Goal: Task Accomplishment & Management: Use online tool/utility

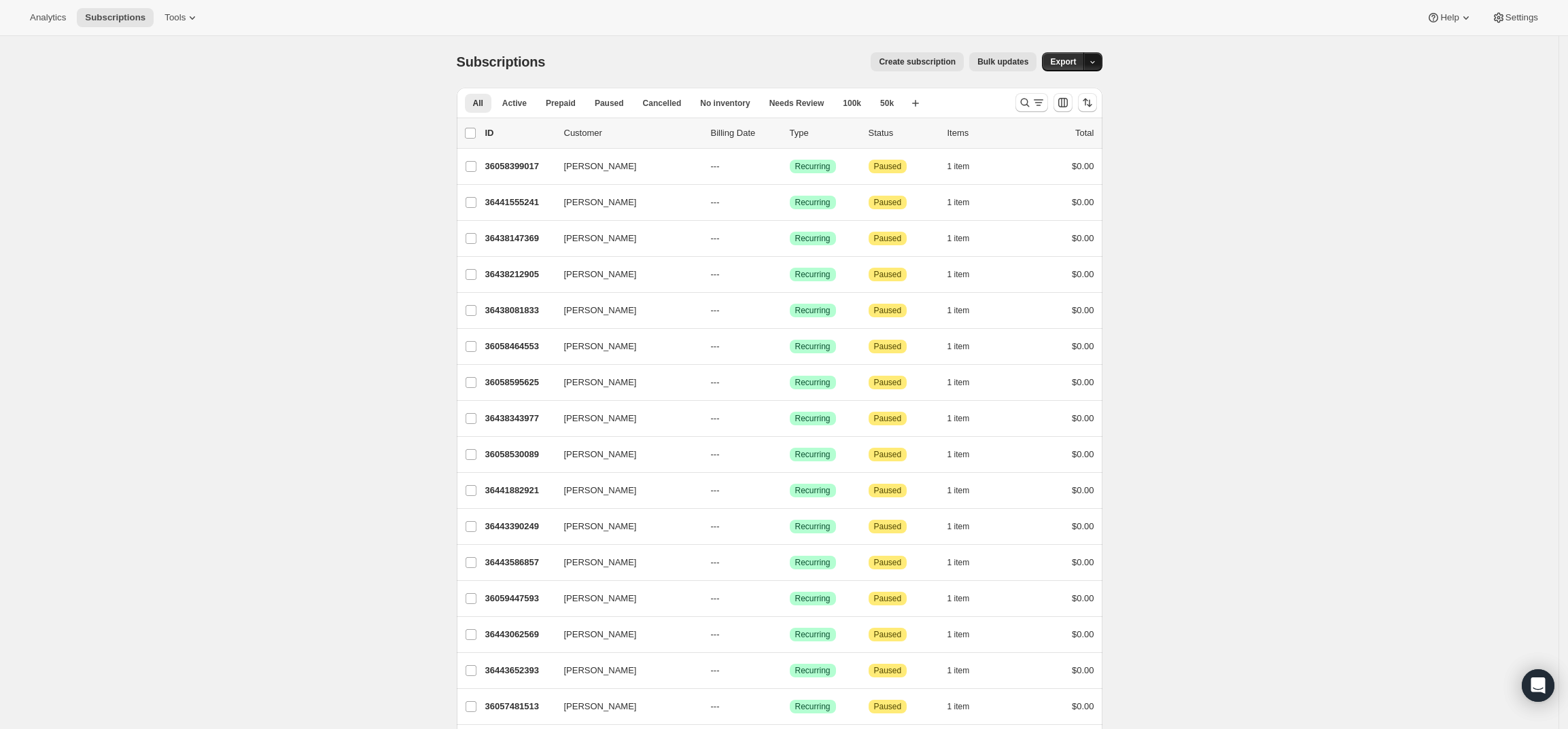
click at [1096, 60] on icon "button" at bounding box center [1092, 62] width 9 height 9
click at [974, 105] on div "All Active Prepaid Paused Cancelled No inventory Needs Review 100k 50k More vie…" at bounding box center [730, 102] width 548 height 30
click at [1030, 102] on icon "Search and filter results" at bounding box center [1025, 102] width 13 height 13
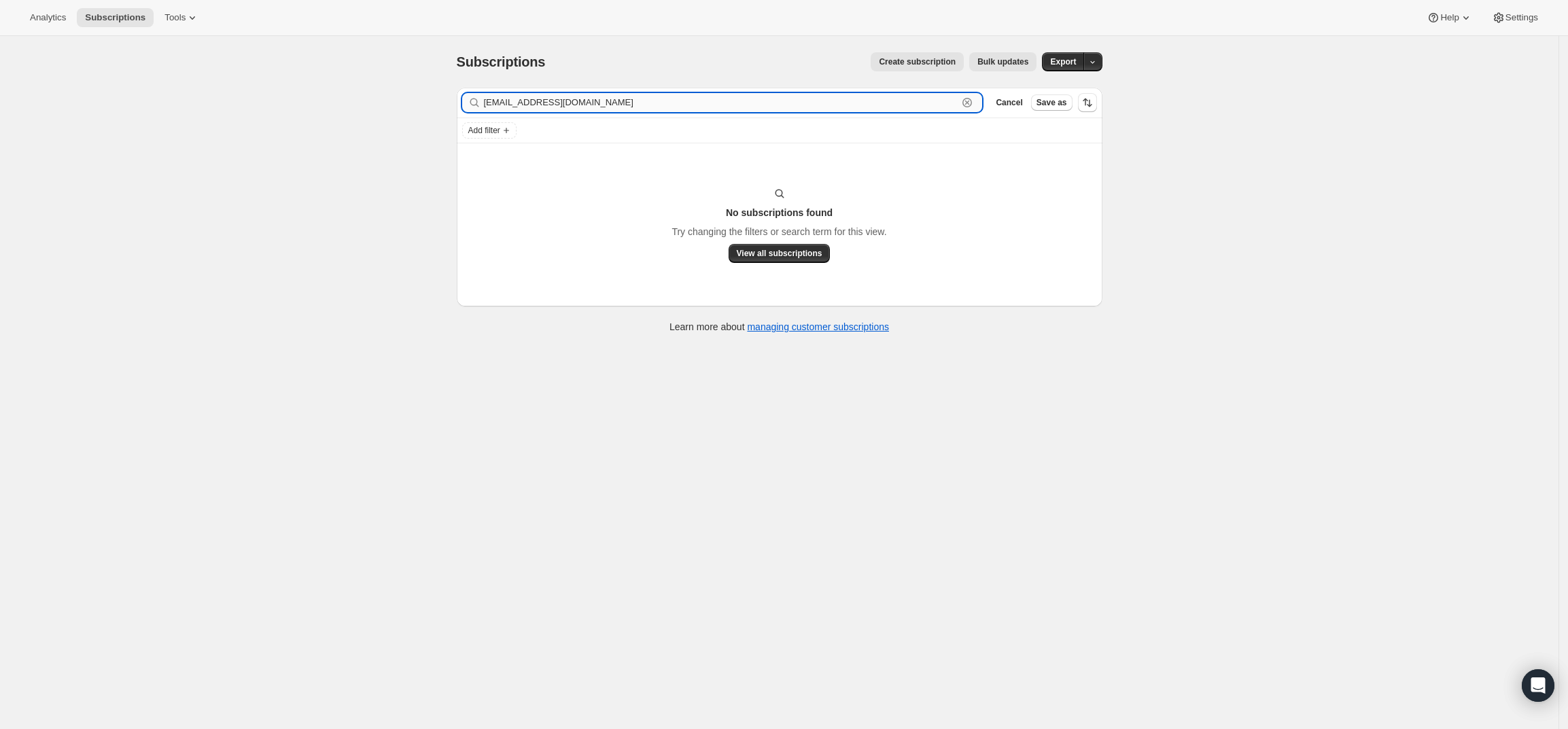
click at [684, 105] on input "[EMAIL_ADDRESS][DOMAIN_NAME]" at bounding box center [720, 102] width 474 height 19
paste input "[PERSON_NAME]"
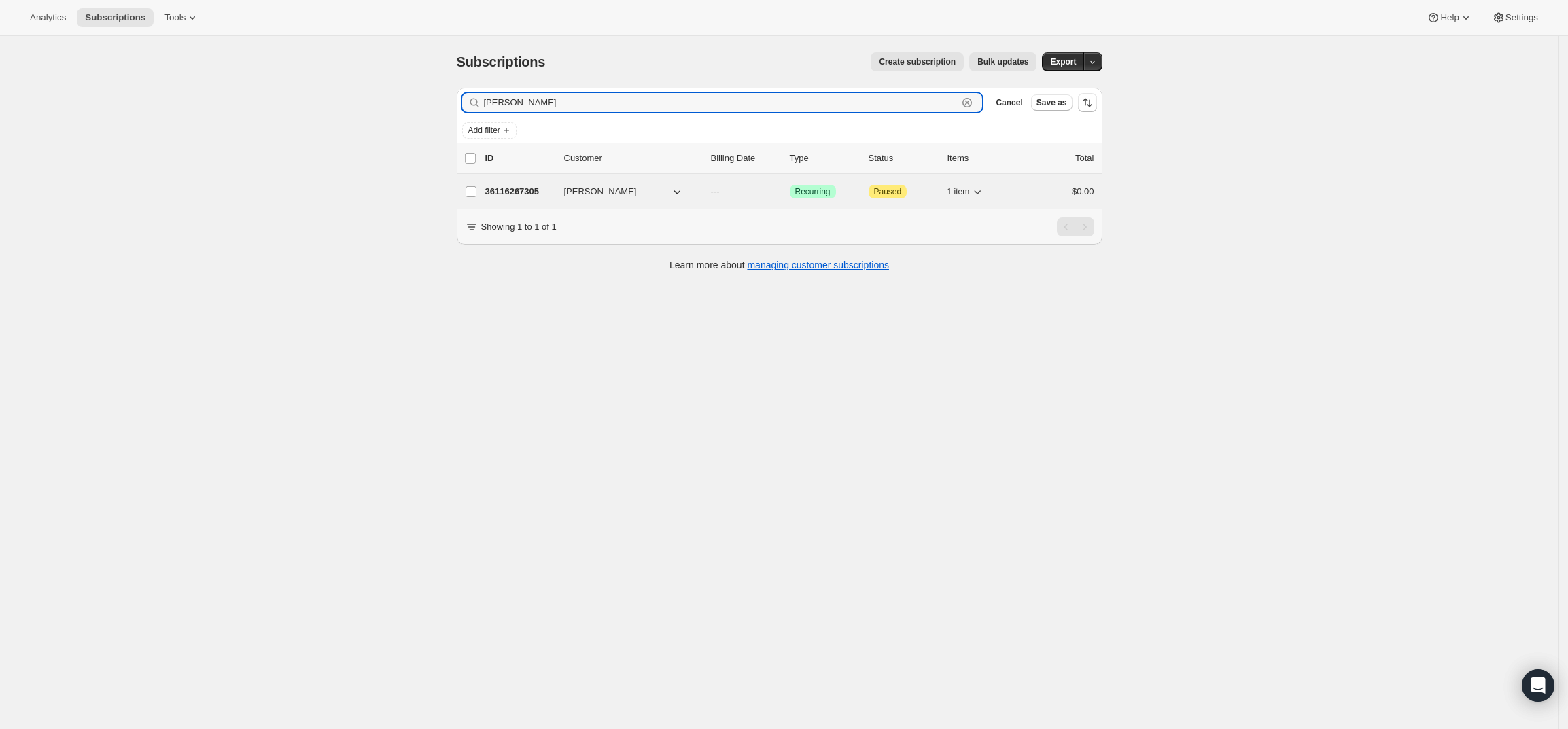
type input "[PERSON_NAME]"
click at [512, 191] on p "36116267305" at bounding box center [519, 191] width 68 height 13
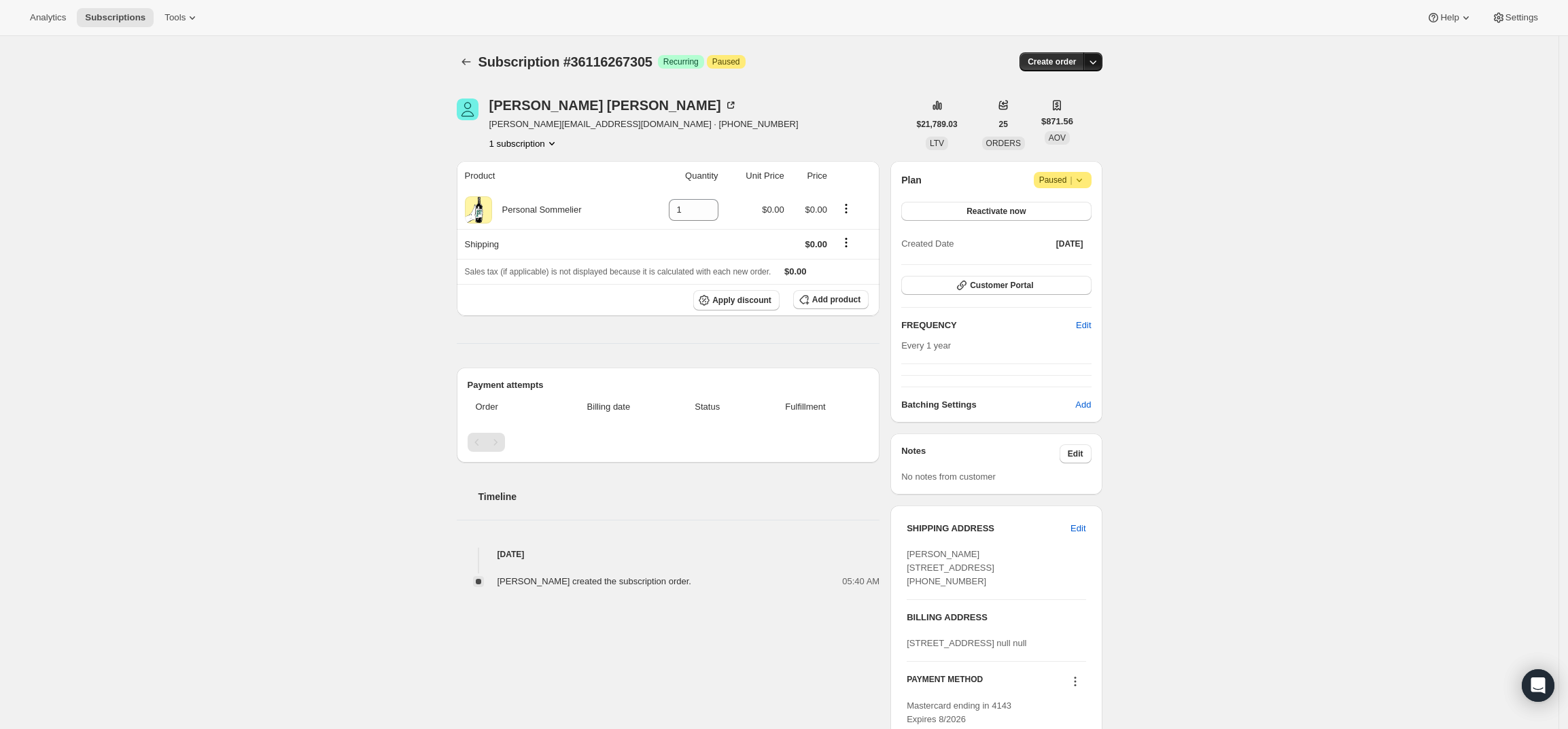
click at [1101, 69] on button "button" at bounding box center [1093, 61] width 19 height 19
click at [1089, 108] on span "Create custom one-time order" at bounding box center [1039, 113] width 118 height 10
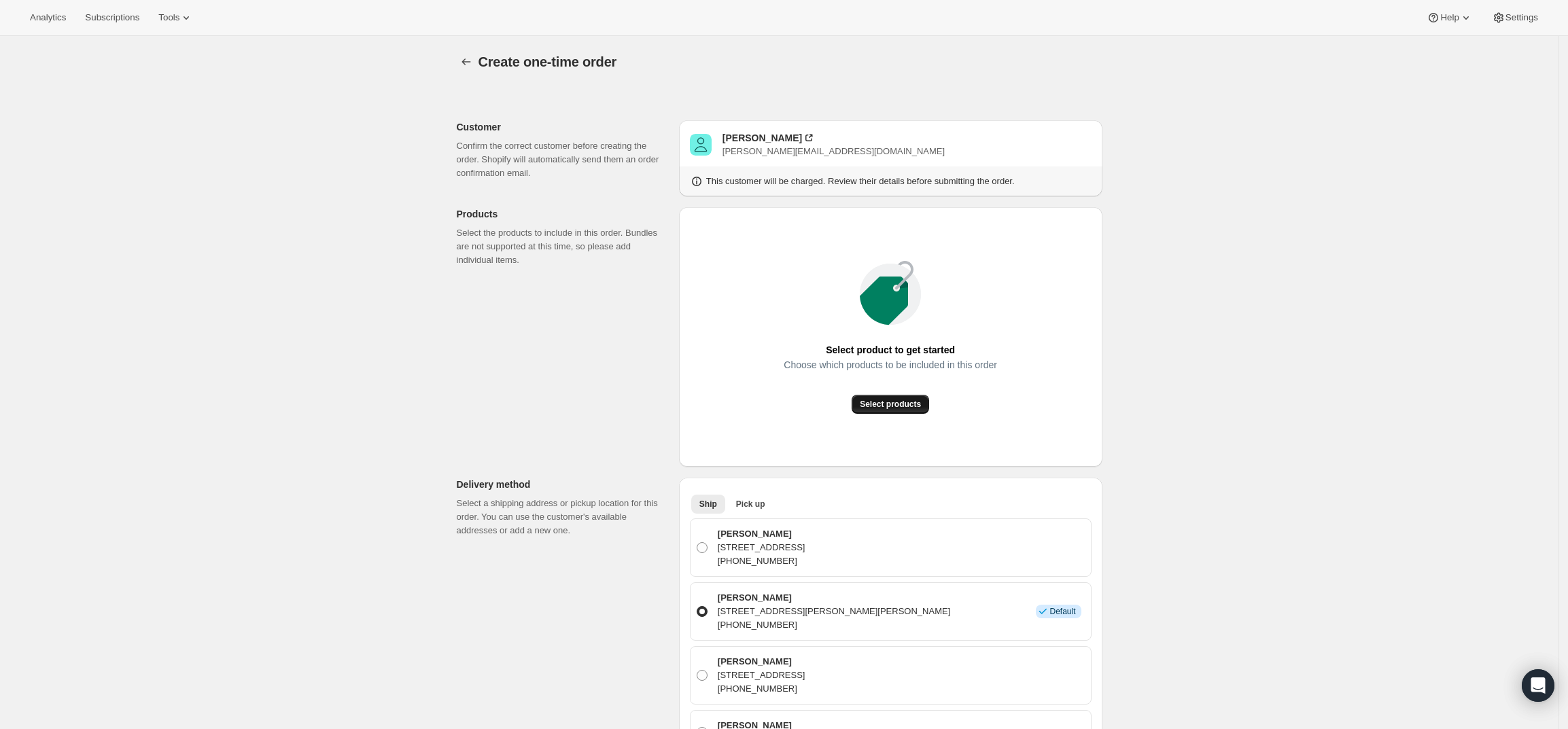
click at [883, 402] on span "Select products" at bounding box center [890, 404] width 61 height 11
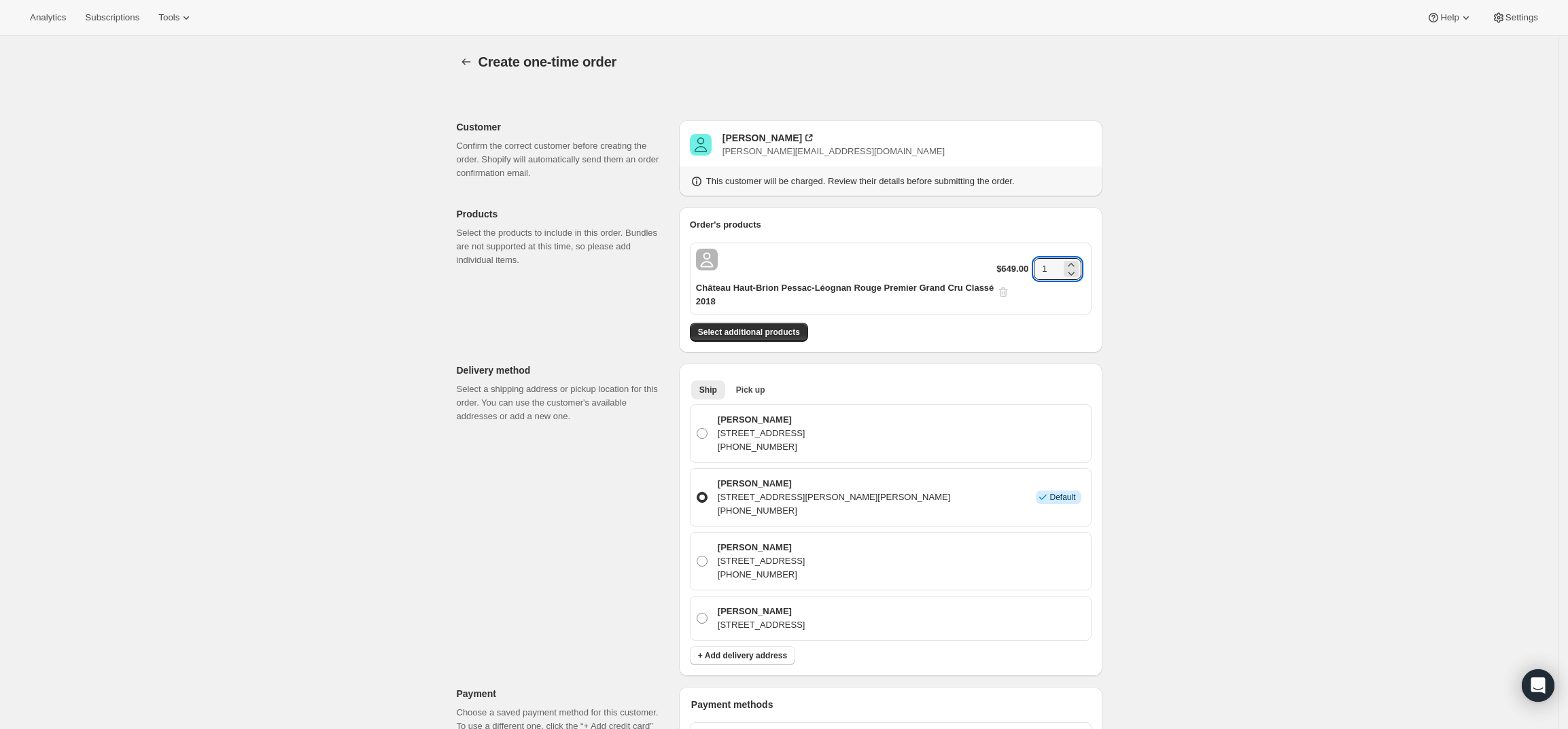
drag, startPoint x: 1054, startPoint y: 270, endPoint x: 1016, endPoint y: 272, distance: 38.1
click at [1016, 272] on div "$649.00 1" at bounding box center [1040, 279] width 88 height 41
type input "3"
click at [1201, 294] on div "Create one-time order. This page is ready Create one-time order Customer Confir…" at bounding box center [779, 622] width 1558 height 1171
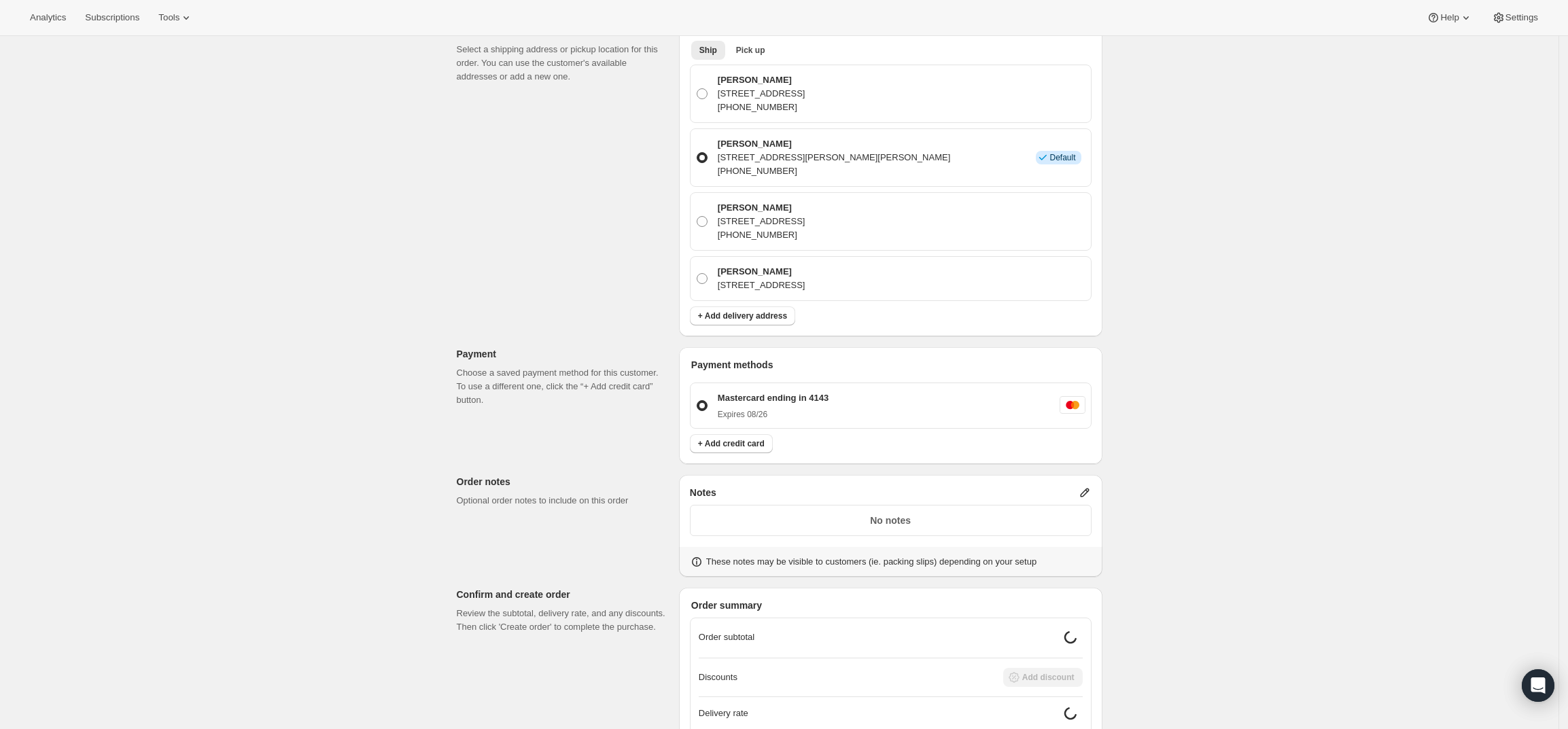
scroll to position [476, 0]
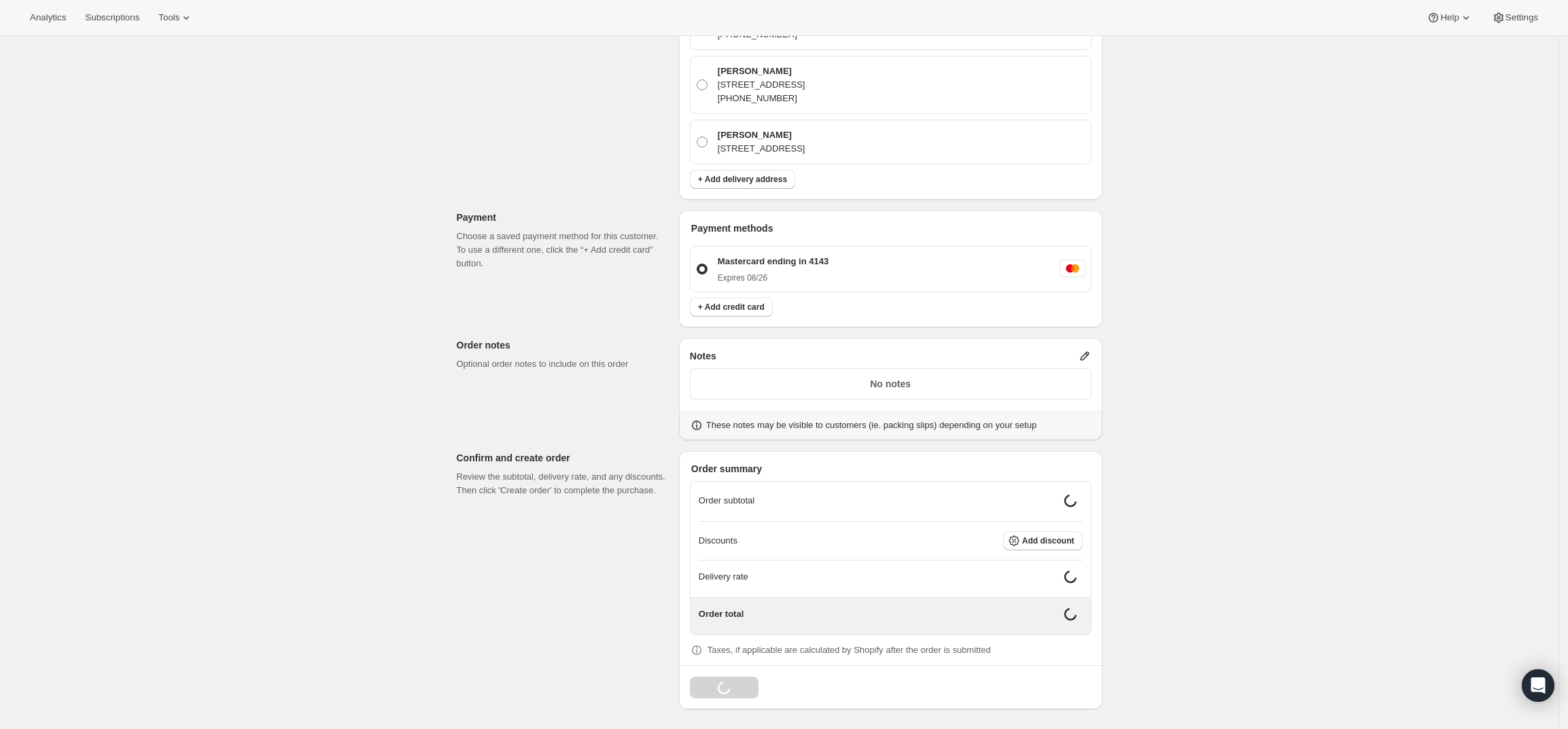
click at [1089, 351] on icon at bounding box center [1085, 356] width 9 height 9
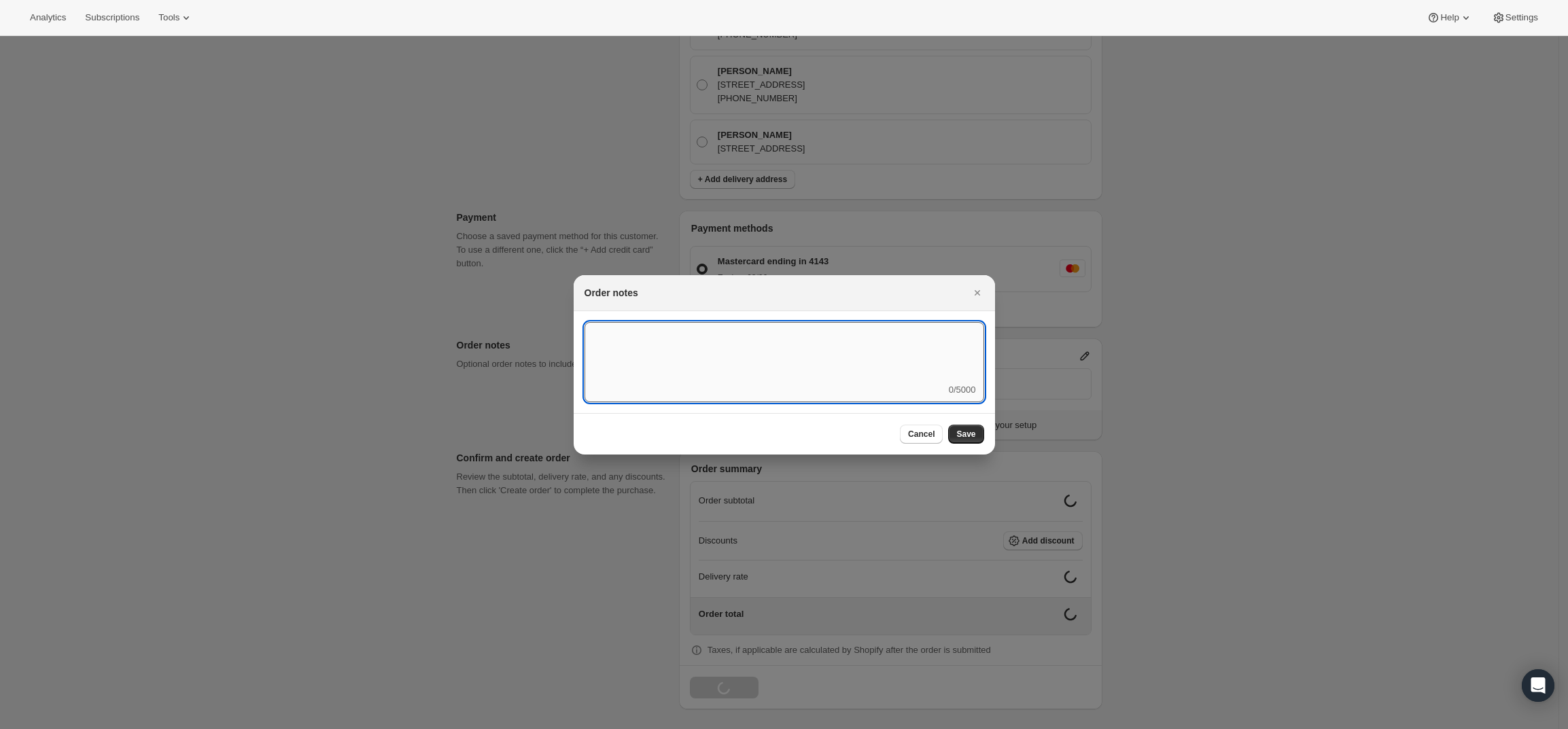
click at [710, 378] on textarea ":rdk:" at bounding box center [784, 352] width 400 height 61
type textarea "Weather HOLD"
click at [964, 434] on span "Save" at bounding box center [965, 434] width 19 height 11
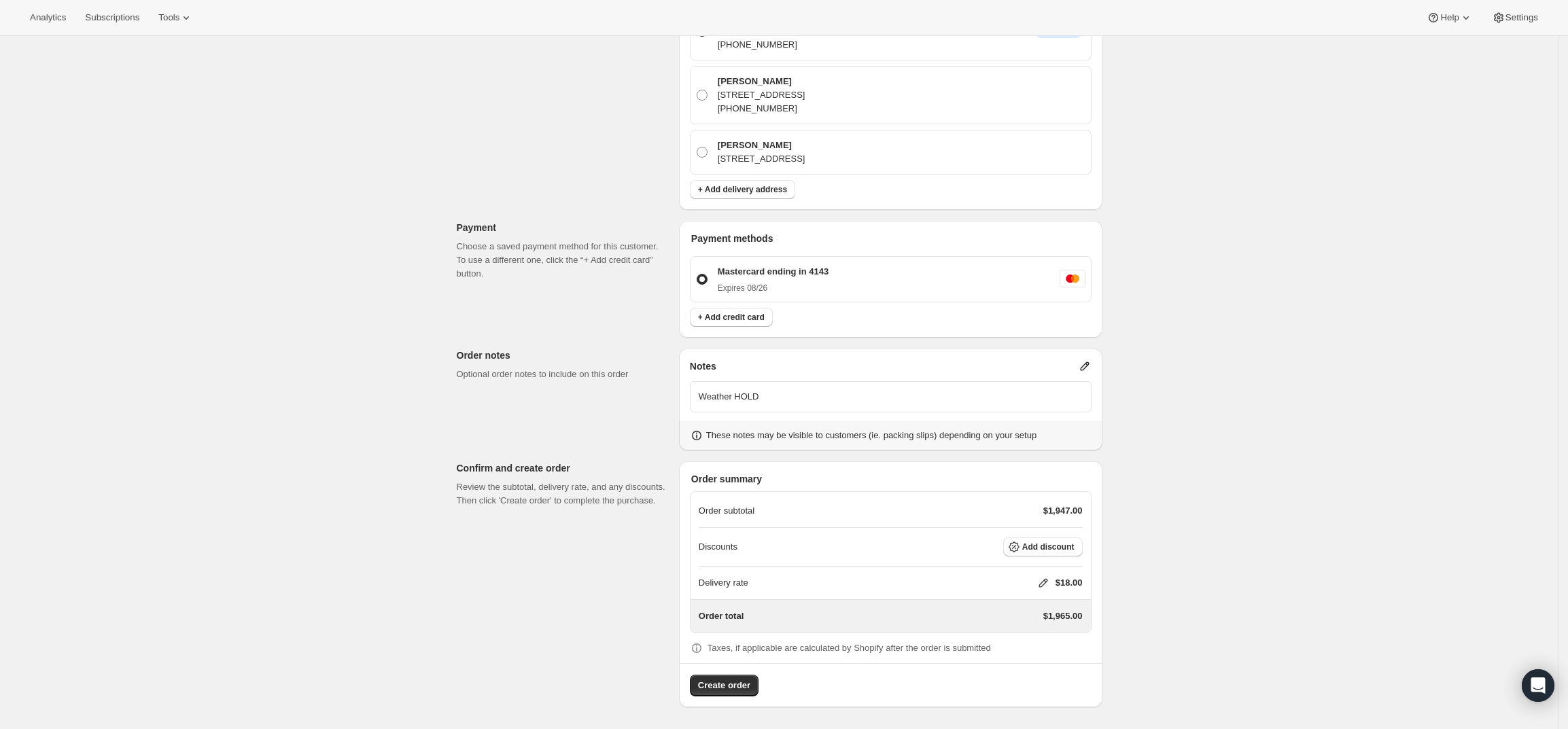
click at [1042, 583] on icon at bounding box center [1043, 583] width 13 height 13
click at [1024, 622] on div "Delivery rate $ 0 Cancel Save" at bounding box center [1052, 636] width 159 height 76
click at [1024, 635] on input "0" at bounding box center [1050, 633] width 123 height 22
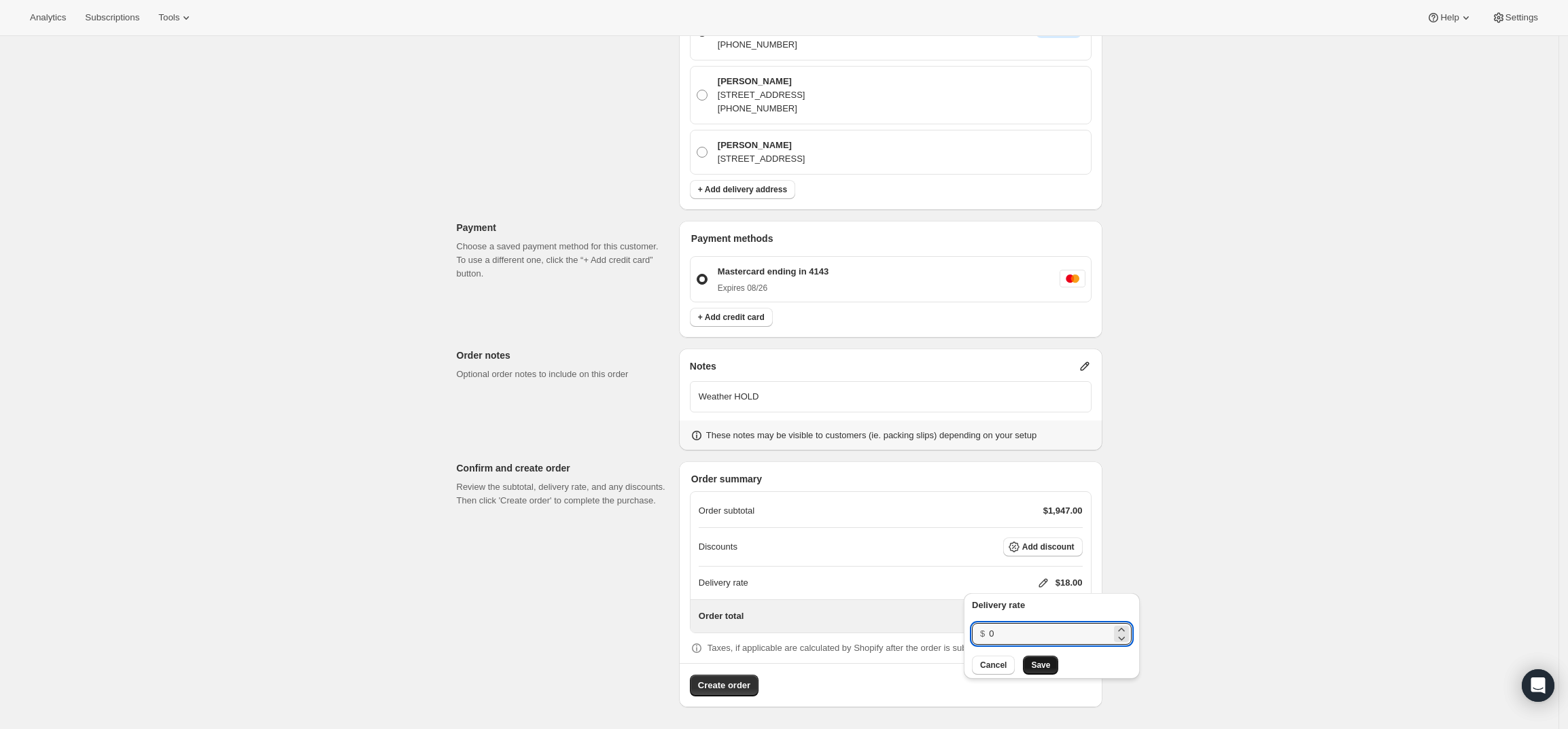
click at [1030, 656] on button "Save" at bounding box center [1040, 664] width 35 height 19
click at [721, 687] on span "Create order" at bounding box center [724, 685] width 52 height 13
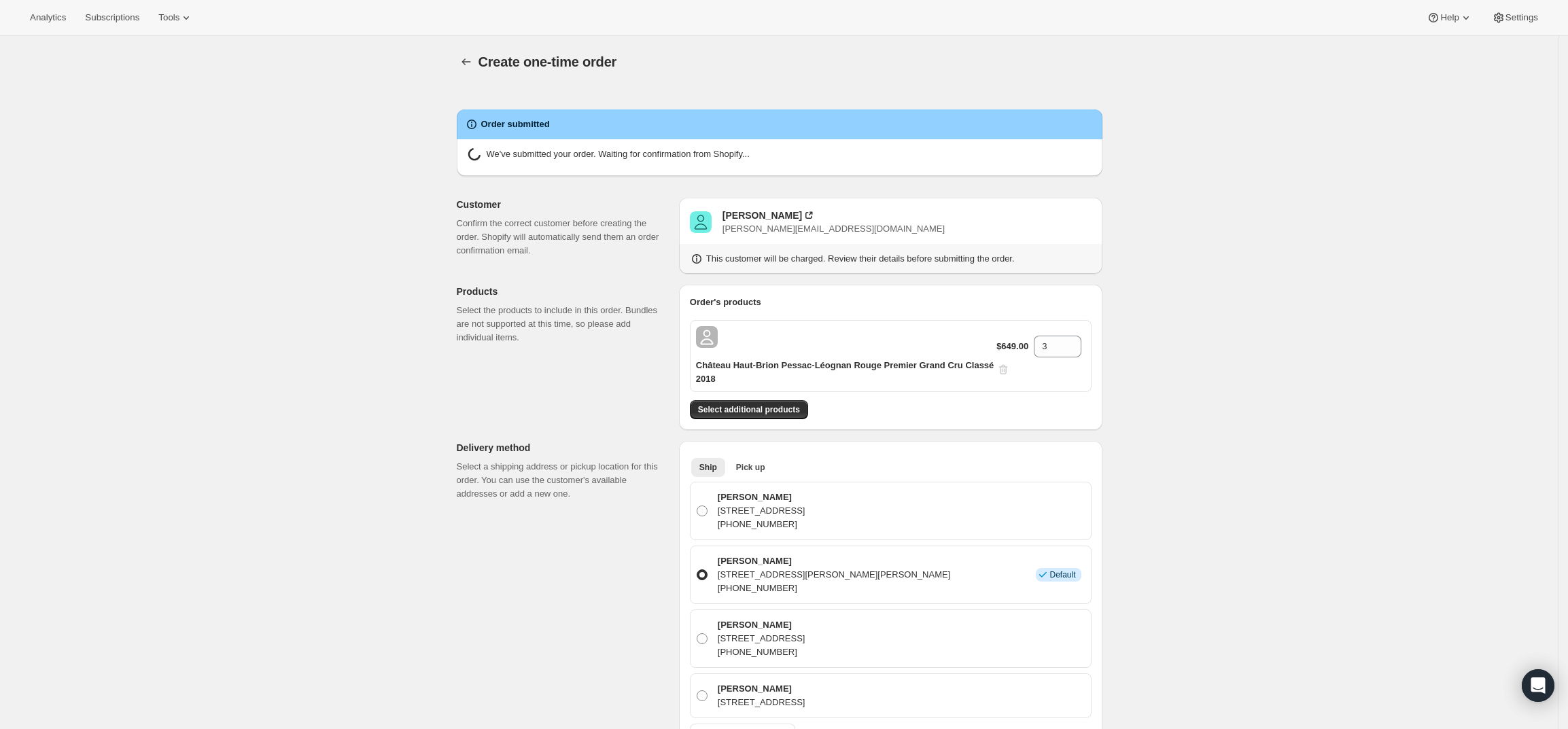
radio input "true"
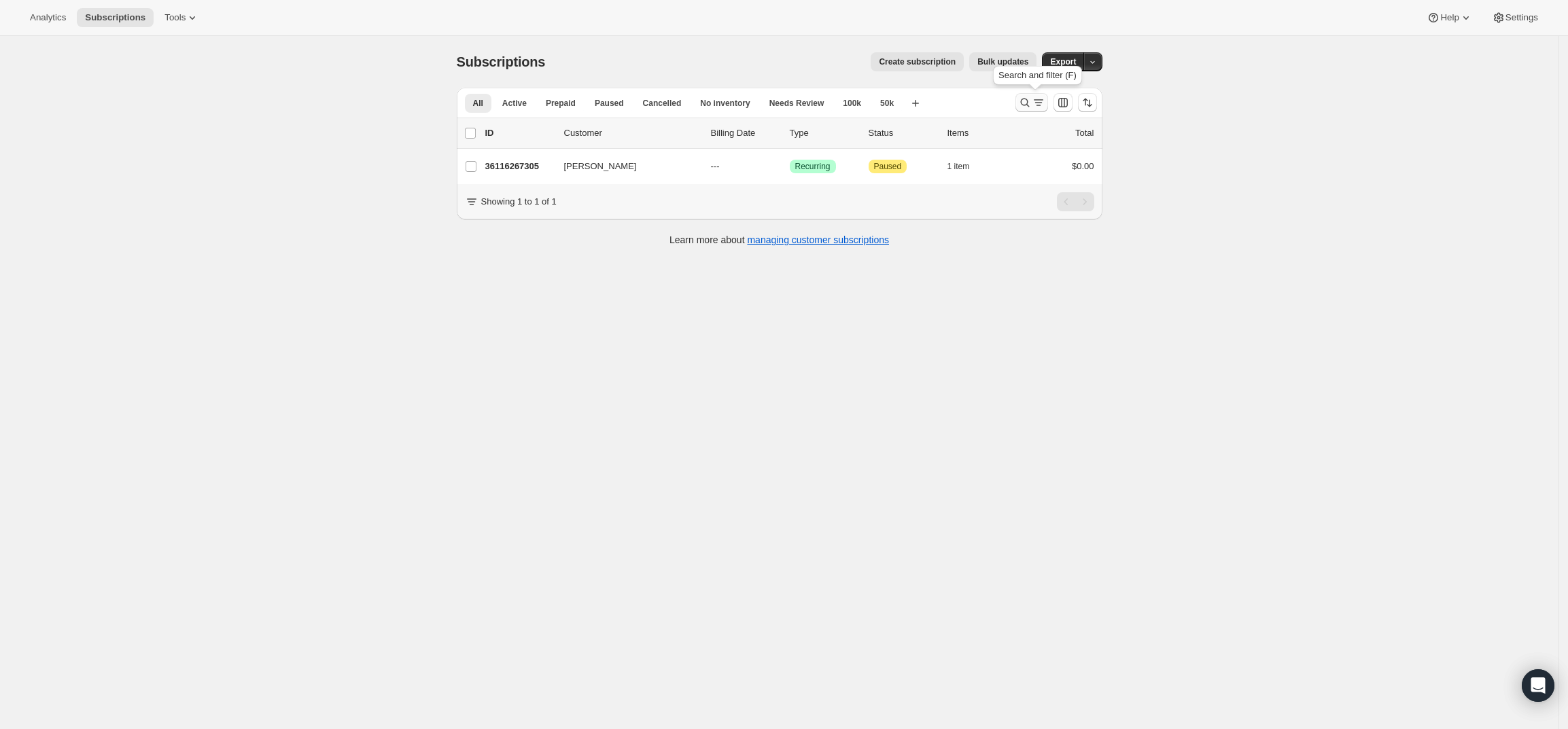
click at [1030, 102] on icon "Search and filter results" at bounding box center [1025, 102] width 13 height 13
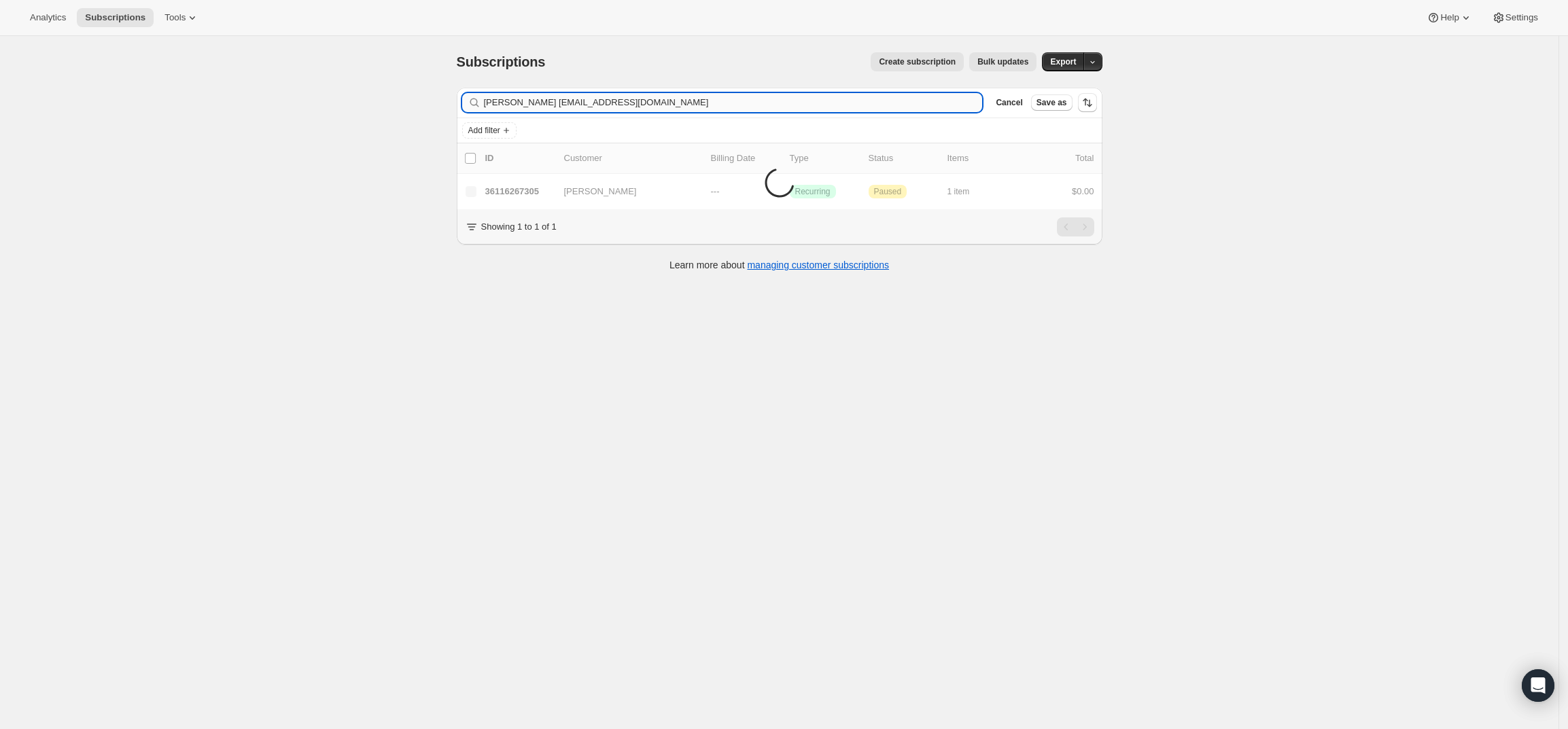
click at [787, 93] on input "Chris Forsytherccamp1962@gmail.com" at bounding box center [733, 102] width 499 height 19
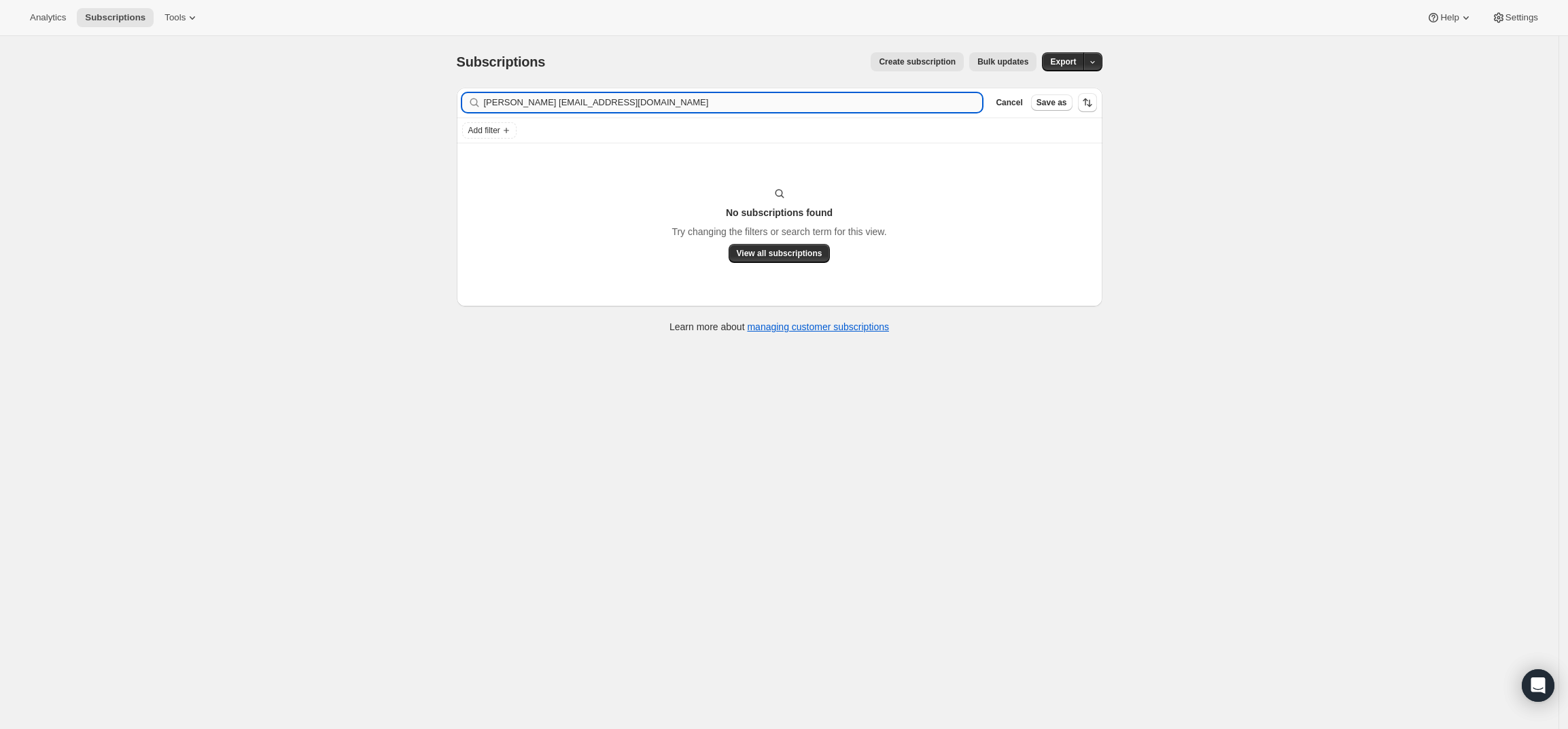
click at [785, 93] on input "Chris Forsytherccamp1962@gmail.com" at bounding box center [733, 102] width 499 height 19
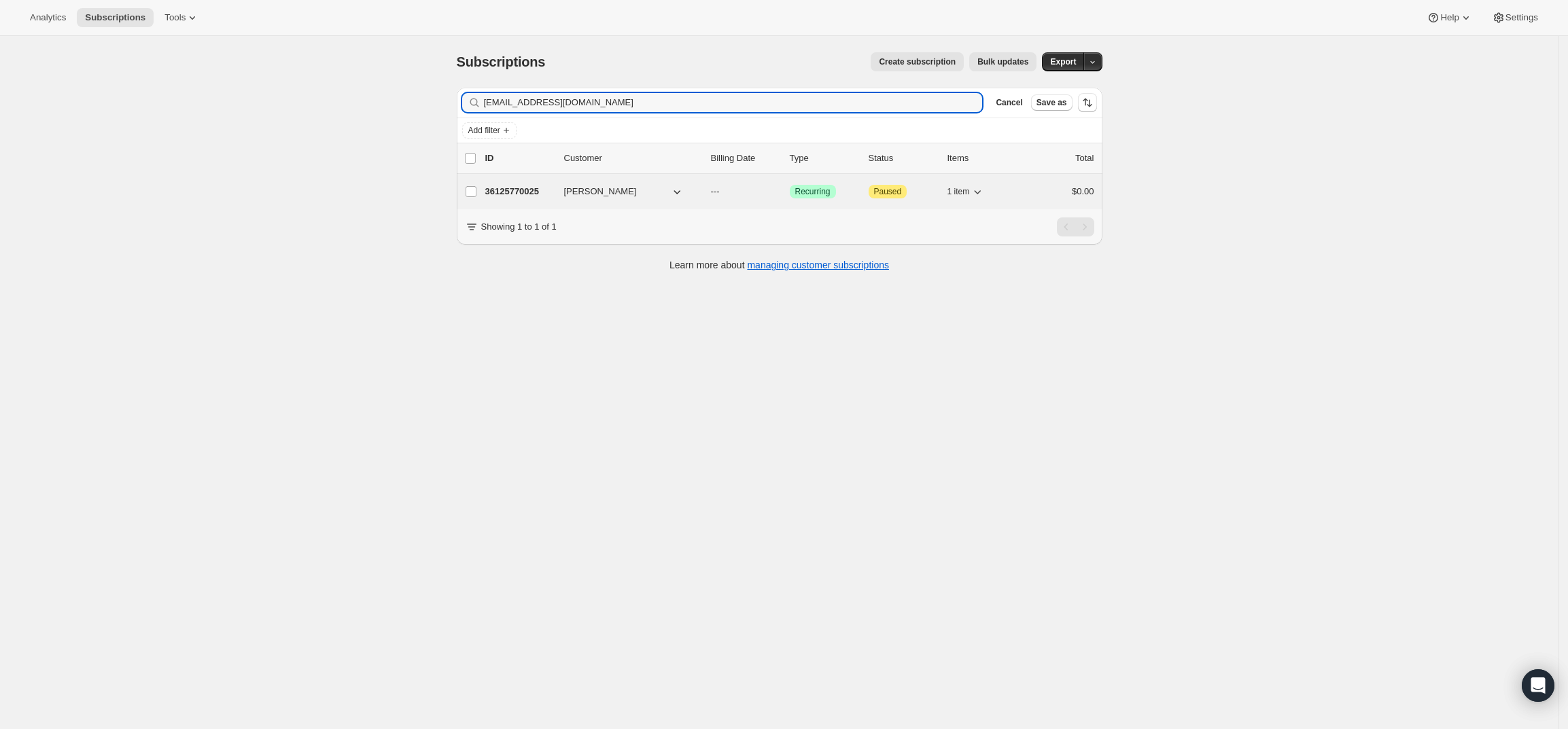
type input "rccamp1962@gmail.com"
click at [516, 189] on p "36125770025" at bounding box center [519, 191] width 68 height 13
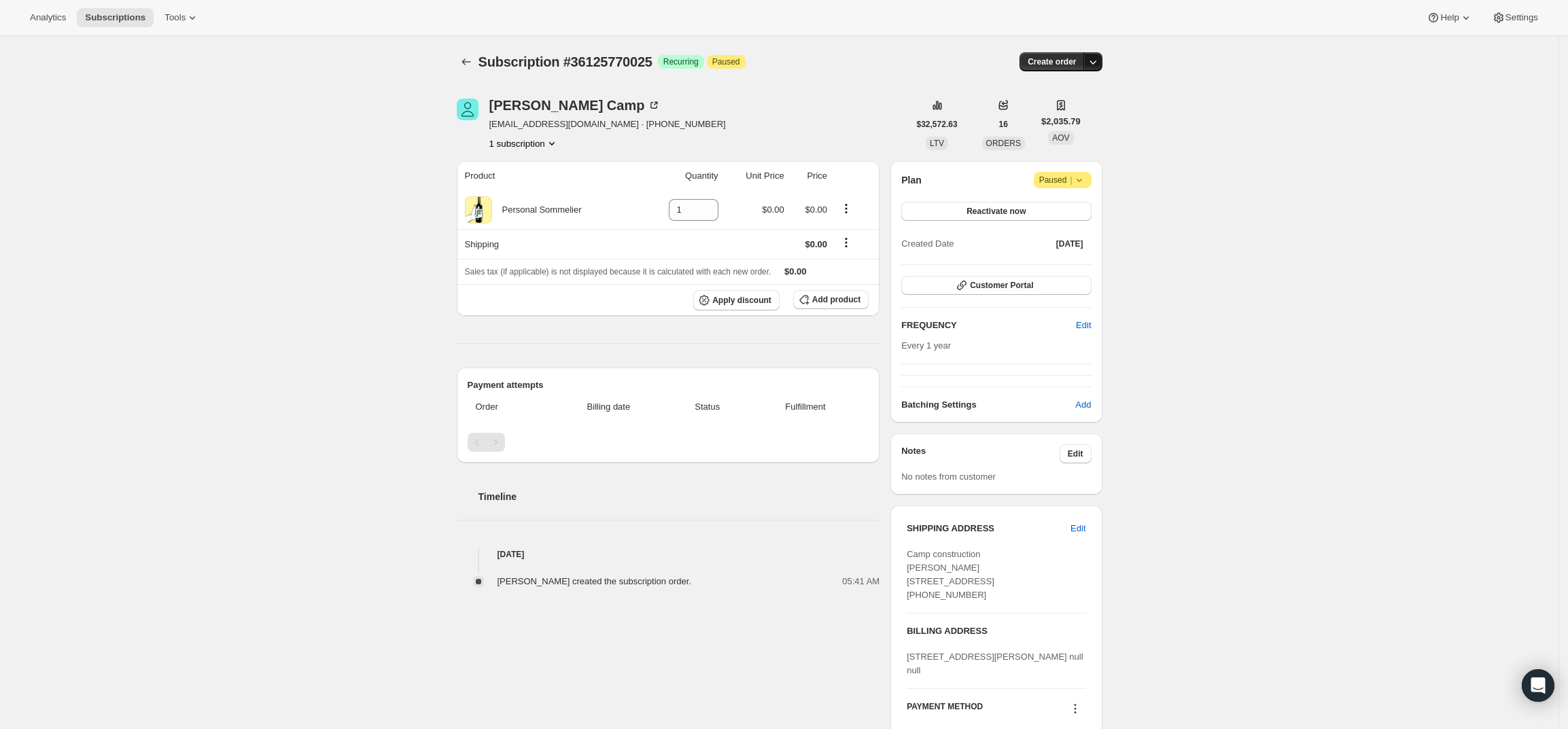
click at [1101, 55] on button "button" at bounding box center [1093, 61] width 19 height 19
click at [1096, 108] on span "Create custom one-time order" at bounding box center [1039, 113] width 118 height 10
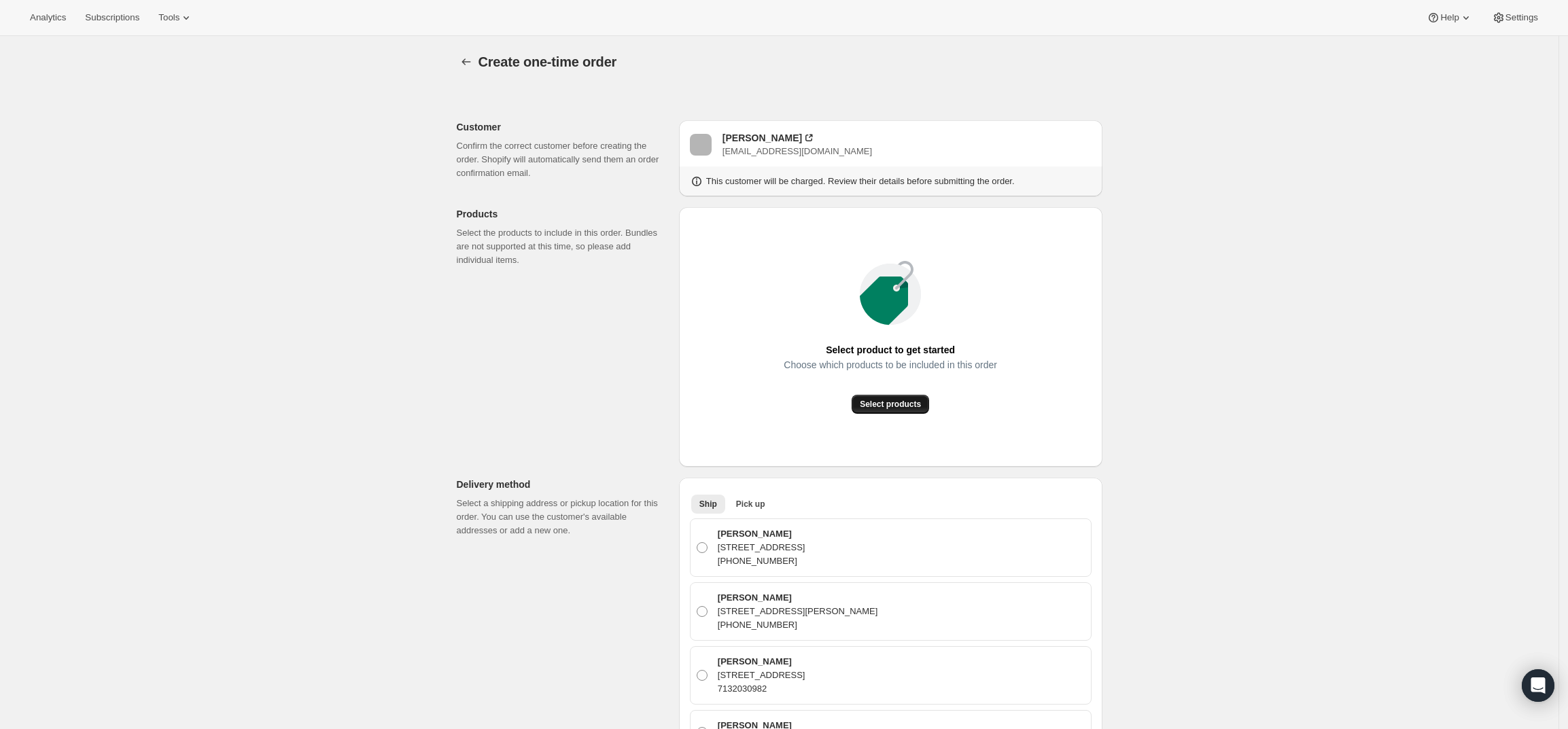
click at [872, 401] on span "Select products" at bounding box center [890, 404] width 61 height 11
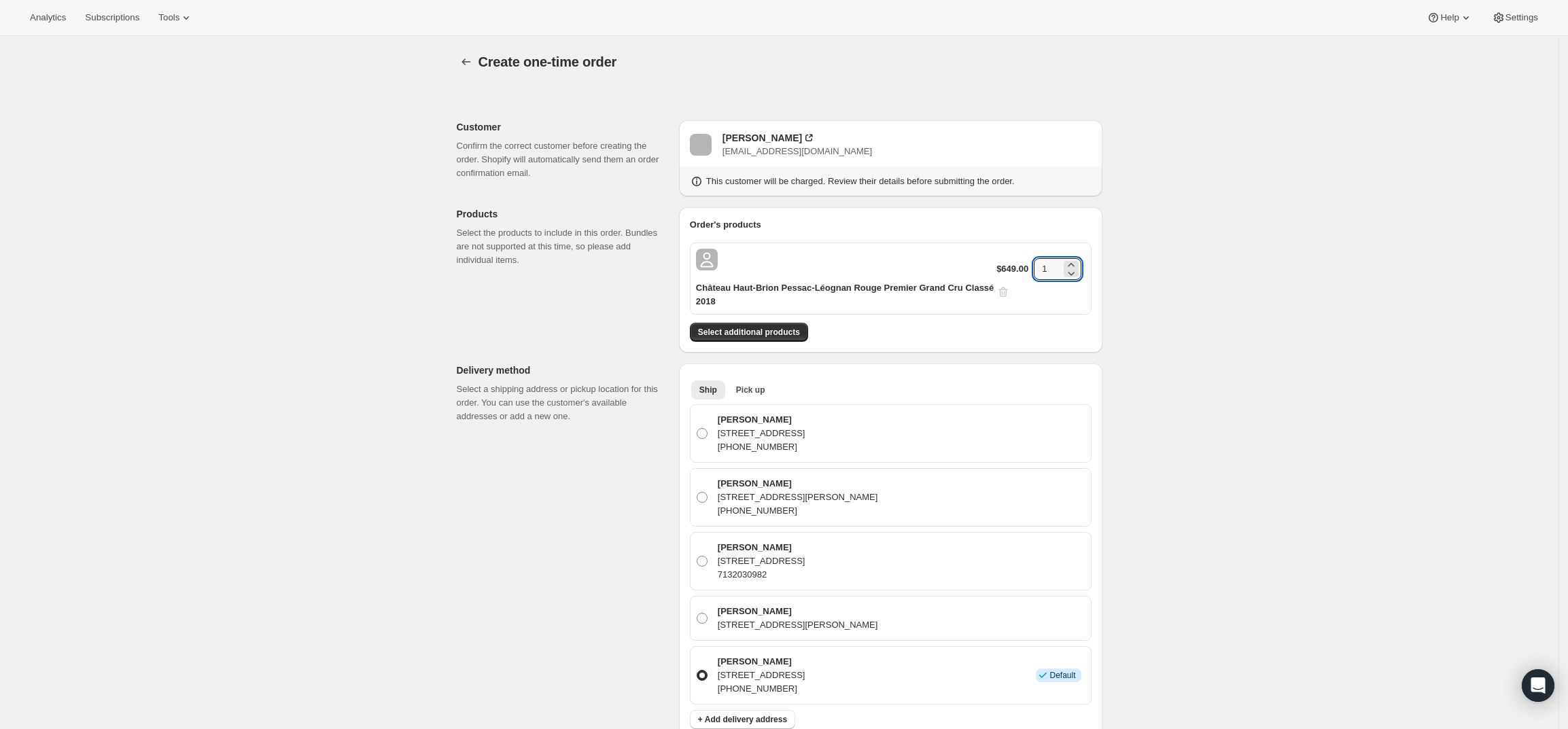
drag, startPoint x: 1061, startPoint y: 267, endPoint x: 1003, endPoint y: 273, distance: 58.3
click at [1003, 273] on div "$649.00 1" at bounding box center [1040, 279] width 88 height 41
type input "6"
click at [1200, 285] on div "Create one-time order. This page is ready Create one-time order Customer Confir…" at bounding box center [779, 653] width 1558 height 1235
click at [765, 138] on div "Roger Camp" at bounding box center [762, 138] width 80 height 13
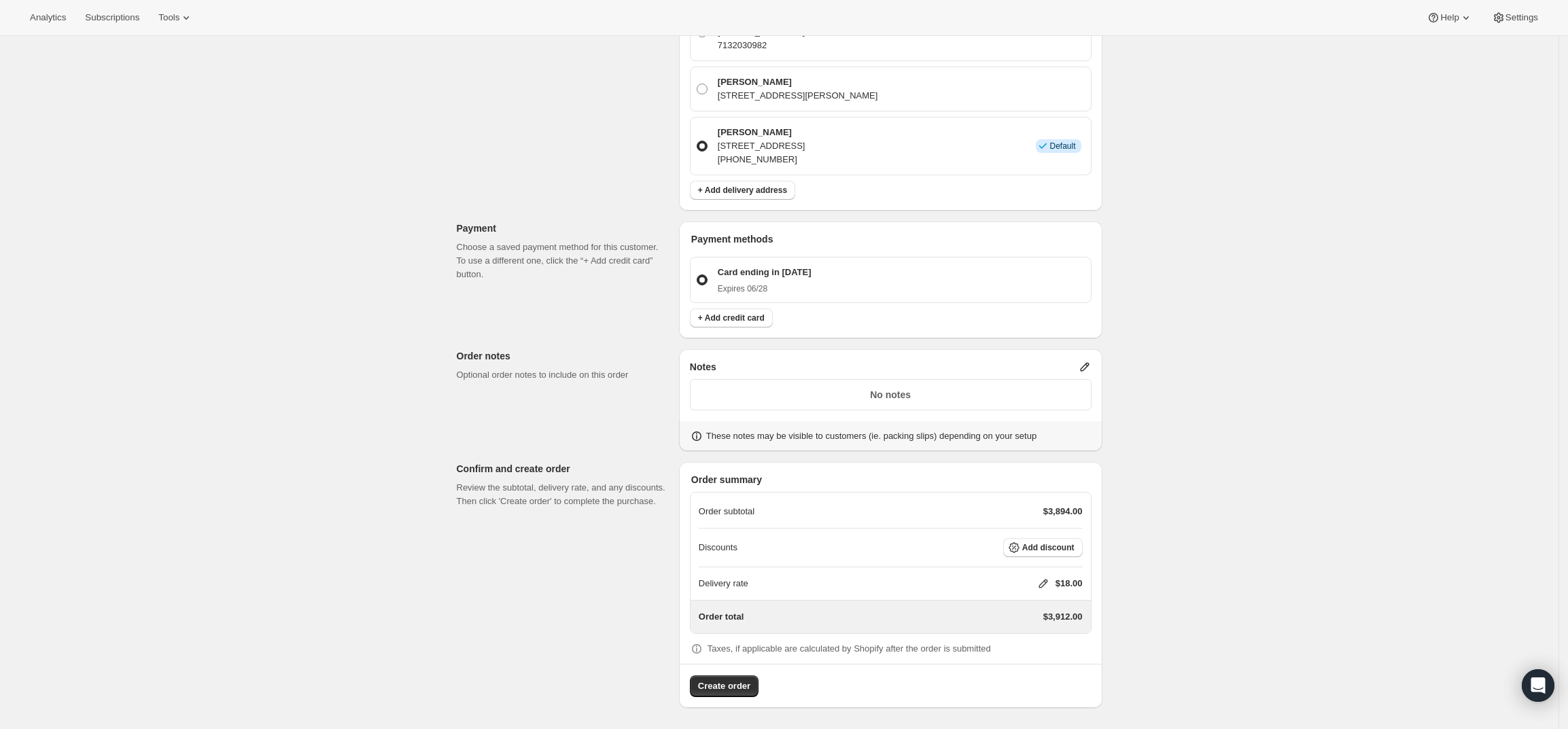
scroll to position [530, 0]
click at [1089, 367] on icon at bounding box center [1085, 367] width 9 height 9
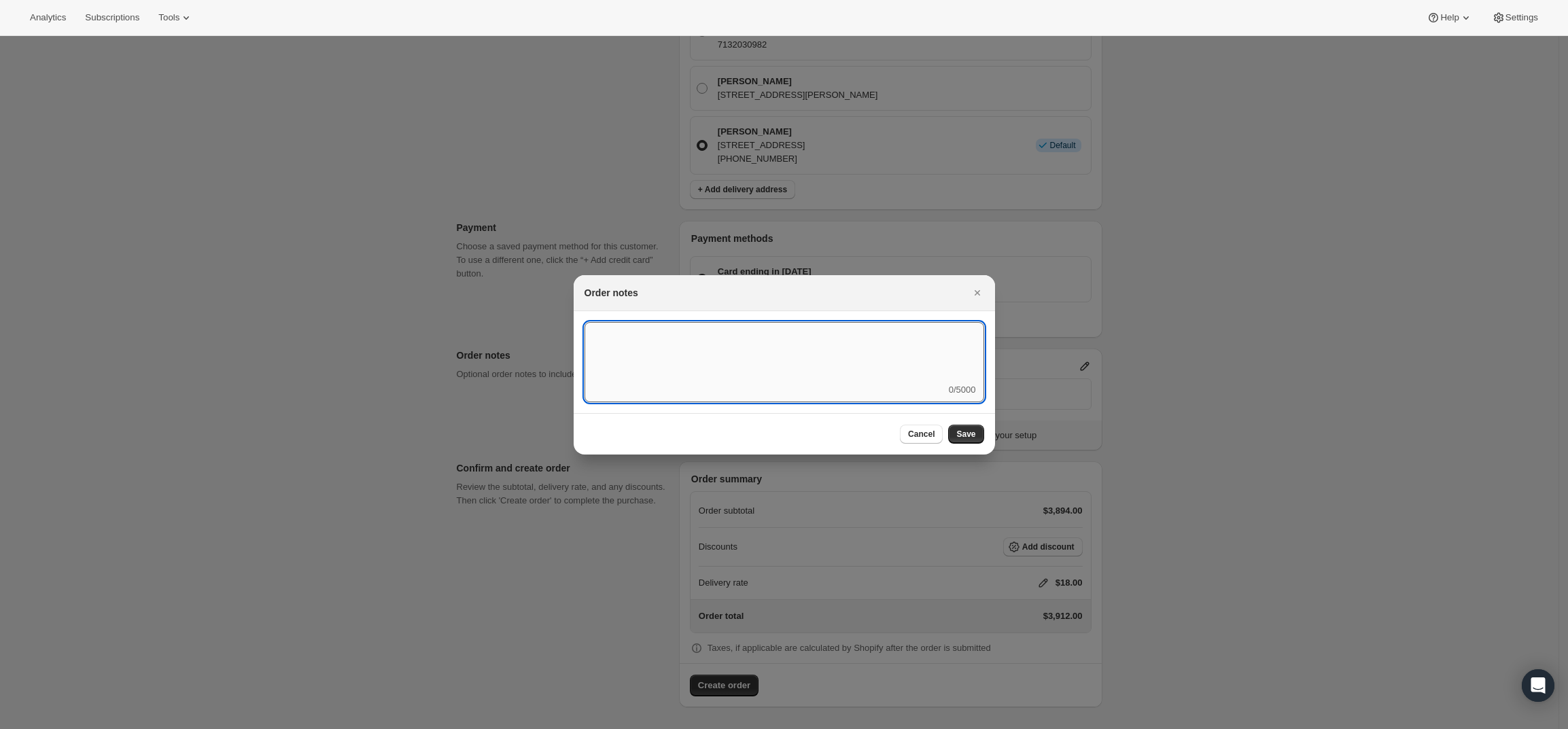
click at [798, 356] on textarea ":r4c:" at bounding box center [784, 352] width 400 height 61
type textarea "Weather HOLD - Include OWC - OWC"
click at [961, 434] on span "Save" at bounding box center [965, 434] width 19 height 11
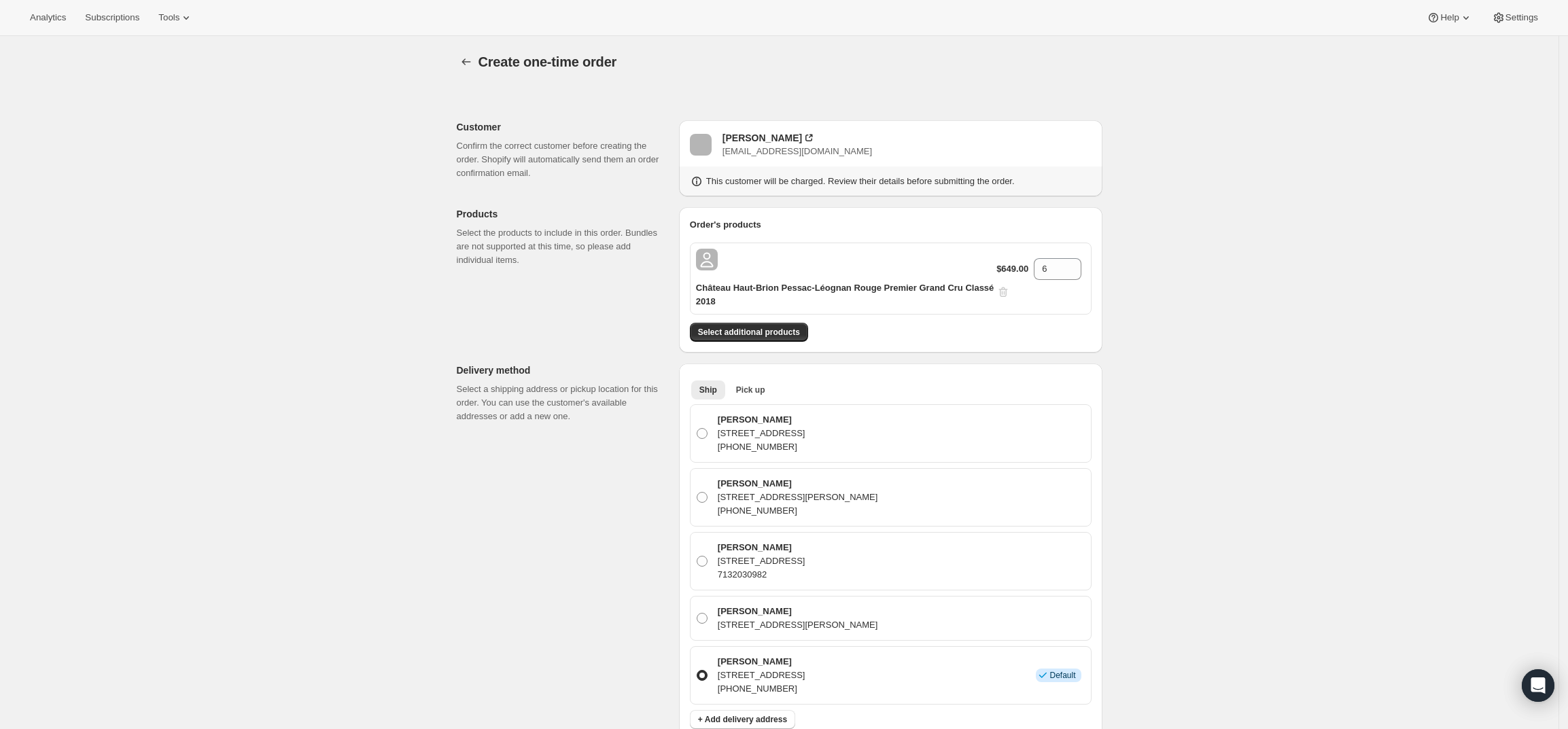
scroll to position [530, 0]
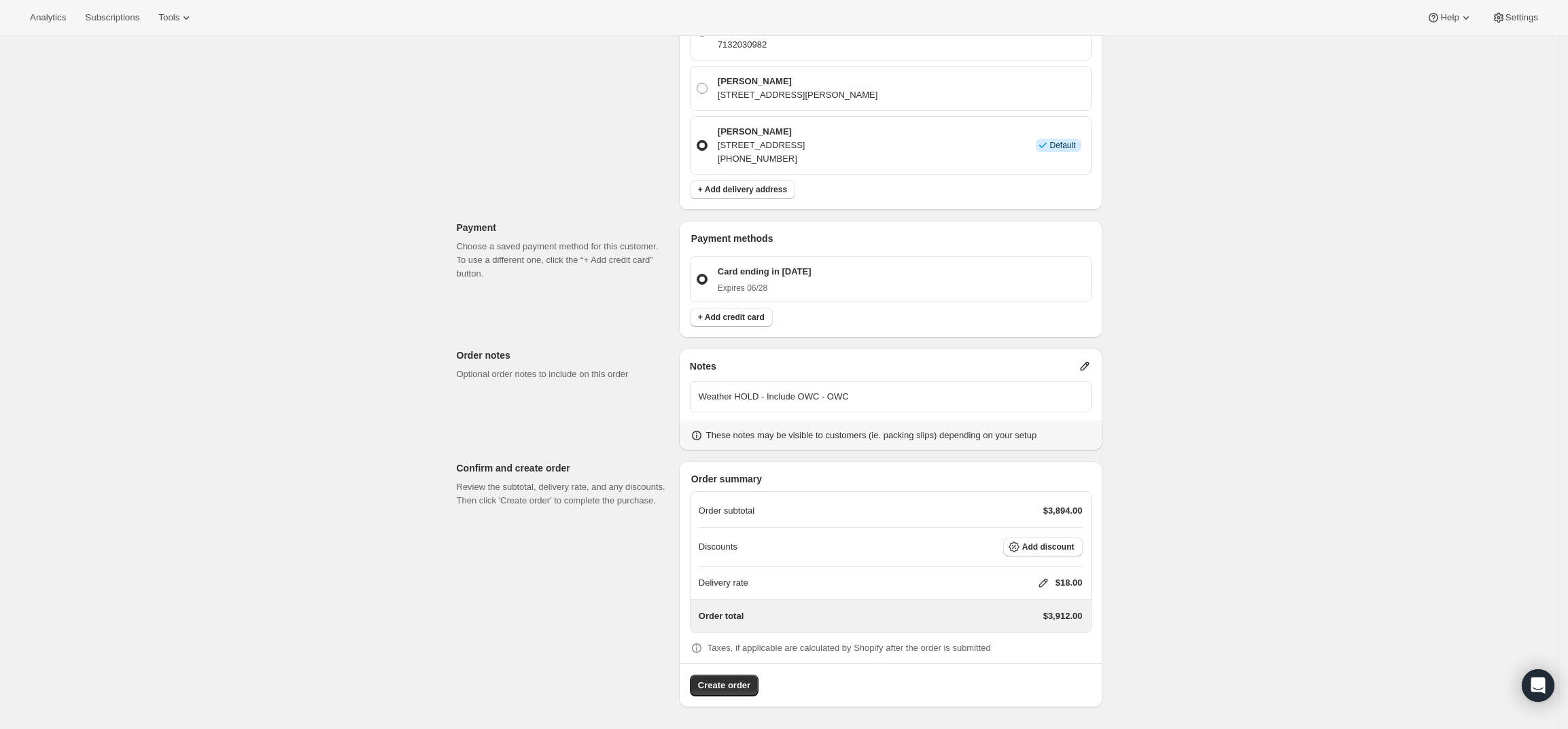
click at [1044, 576] on icon at bounding box center [1043, 583] width 13 height 13
click at [1037, 632] on input "0" at bounding box center [1050, 633] width 123 height 22
click at [1044, 667] on span "Save" at bounding box center [1040, 664] width 19 height 11
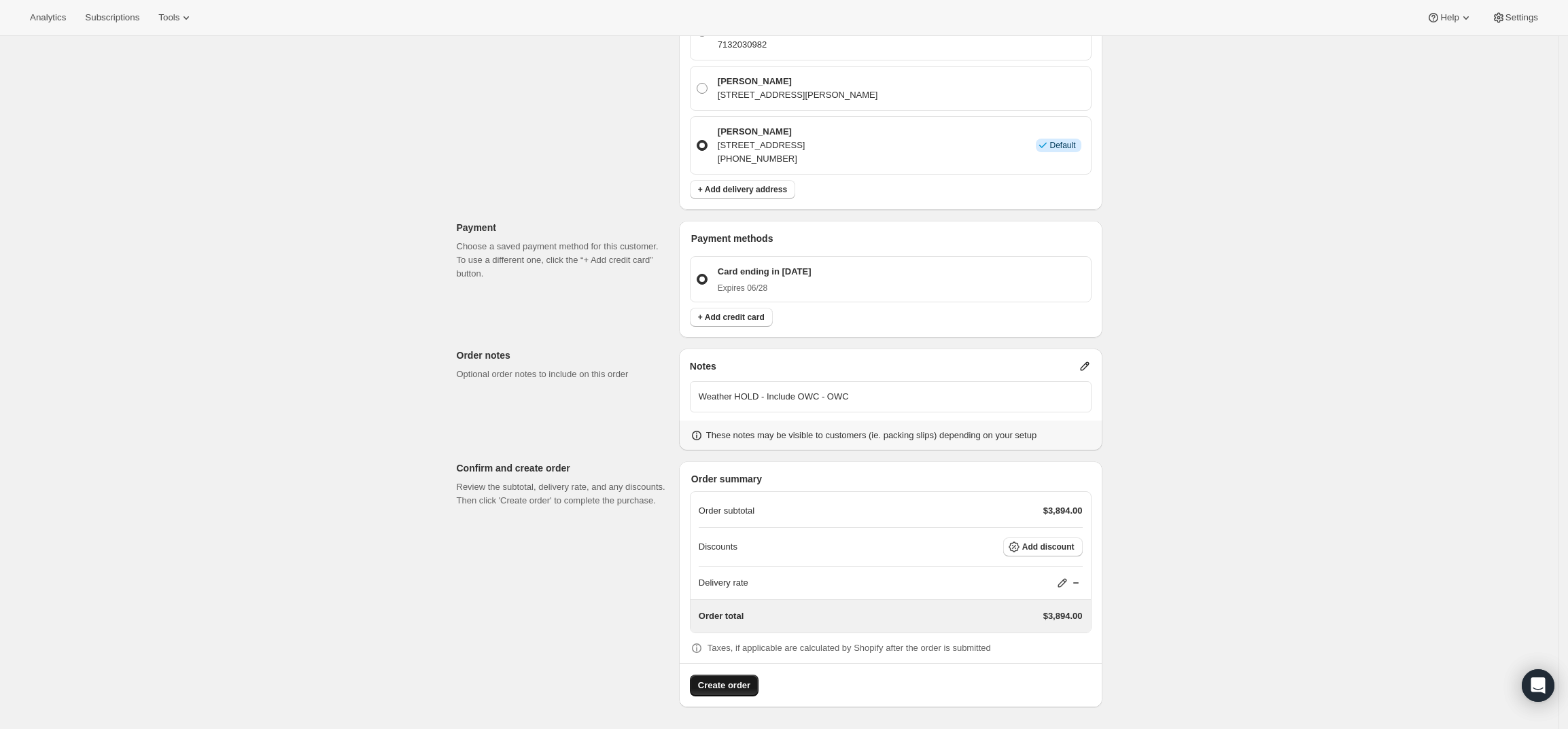
click at [734, 689] on span "Create order" at bounding box center [724, 685] width 52 height 13
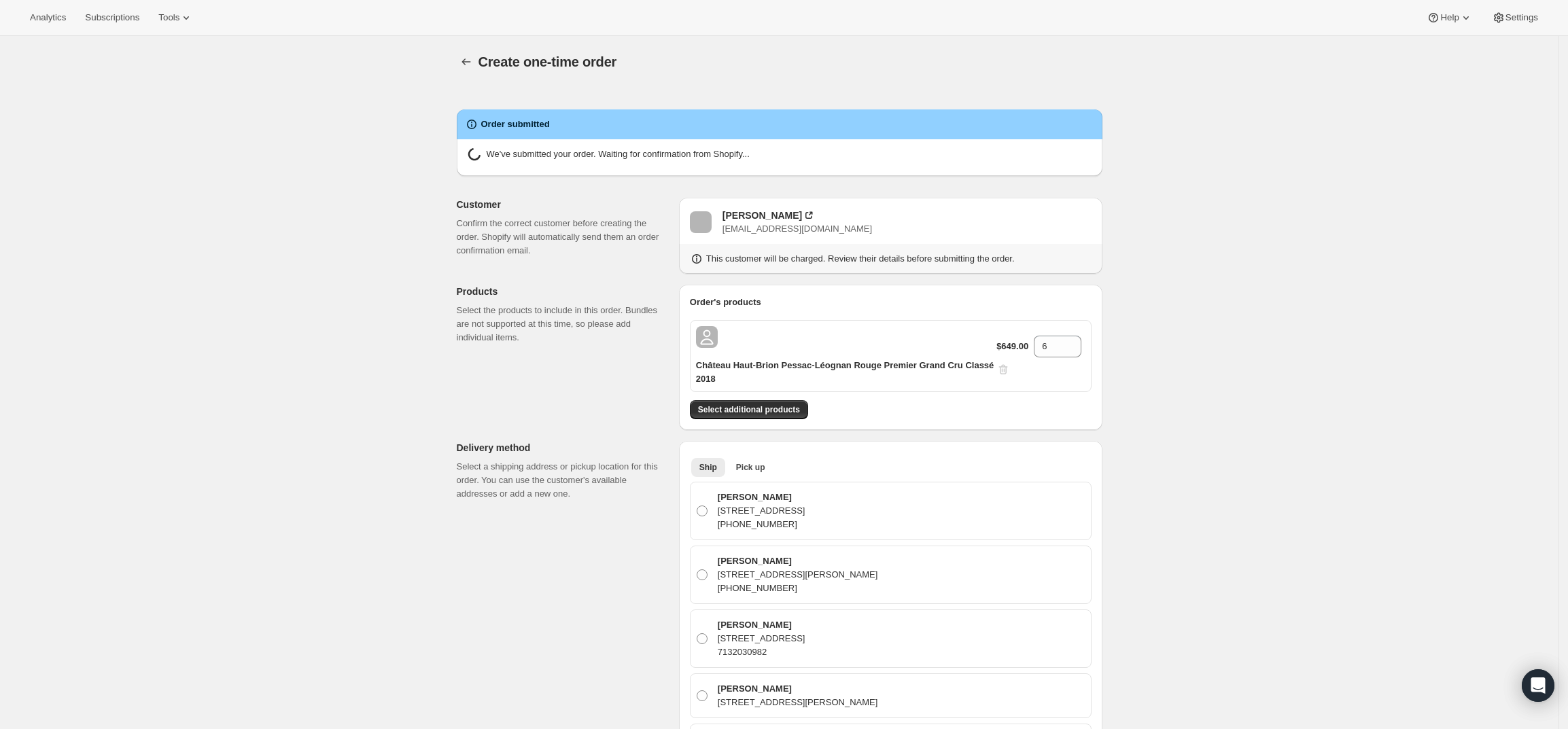
radio input "true"
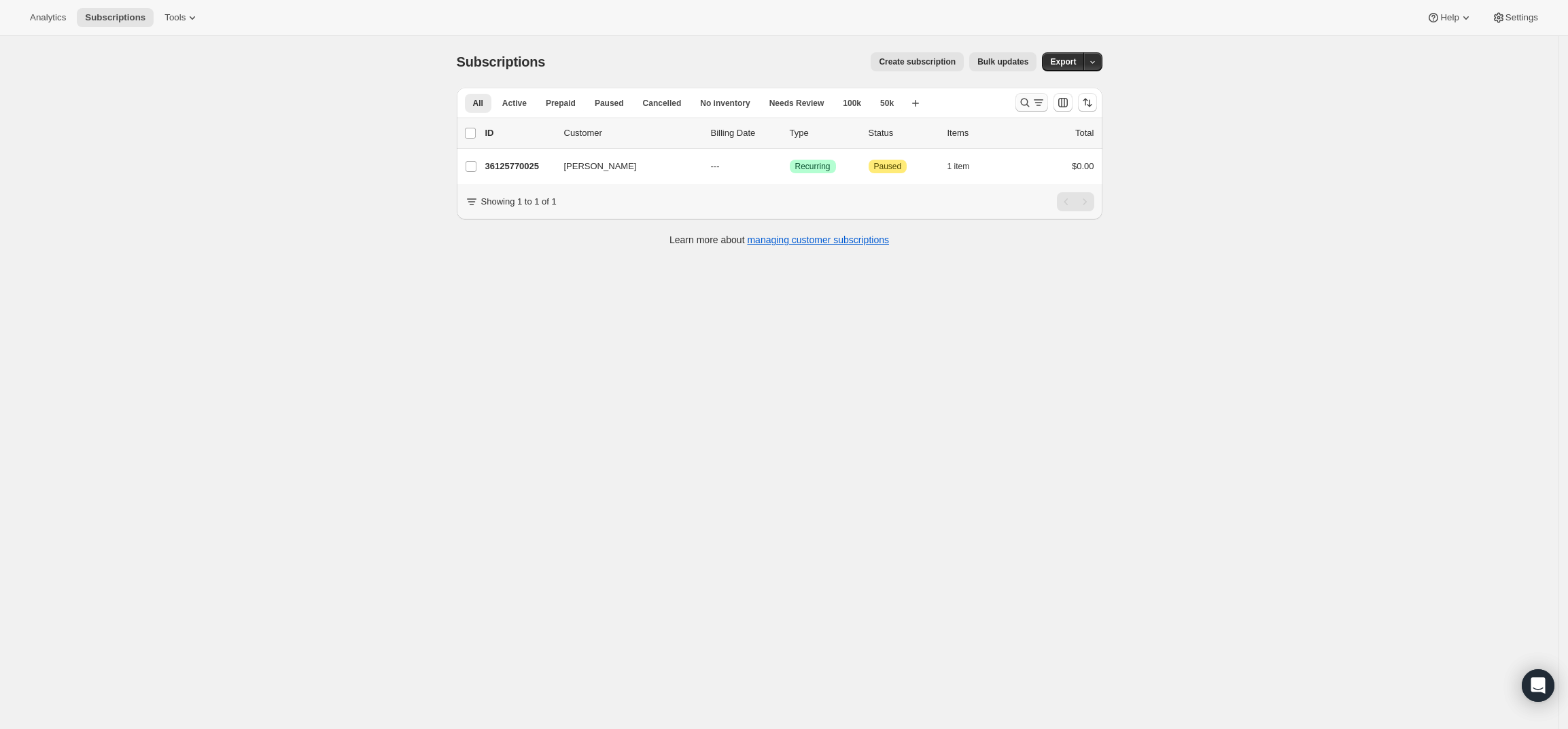
click at [1026, 105] on icon "Search and filter results" at bounding box center [1025, 102] width 13 height 13
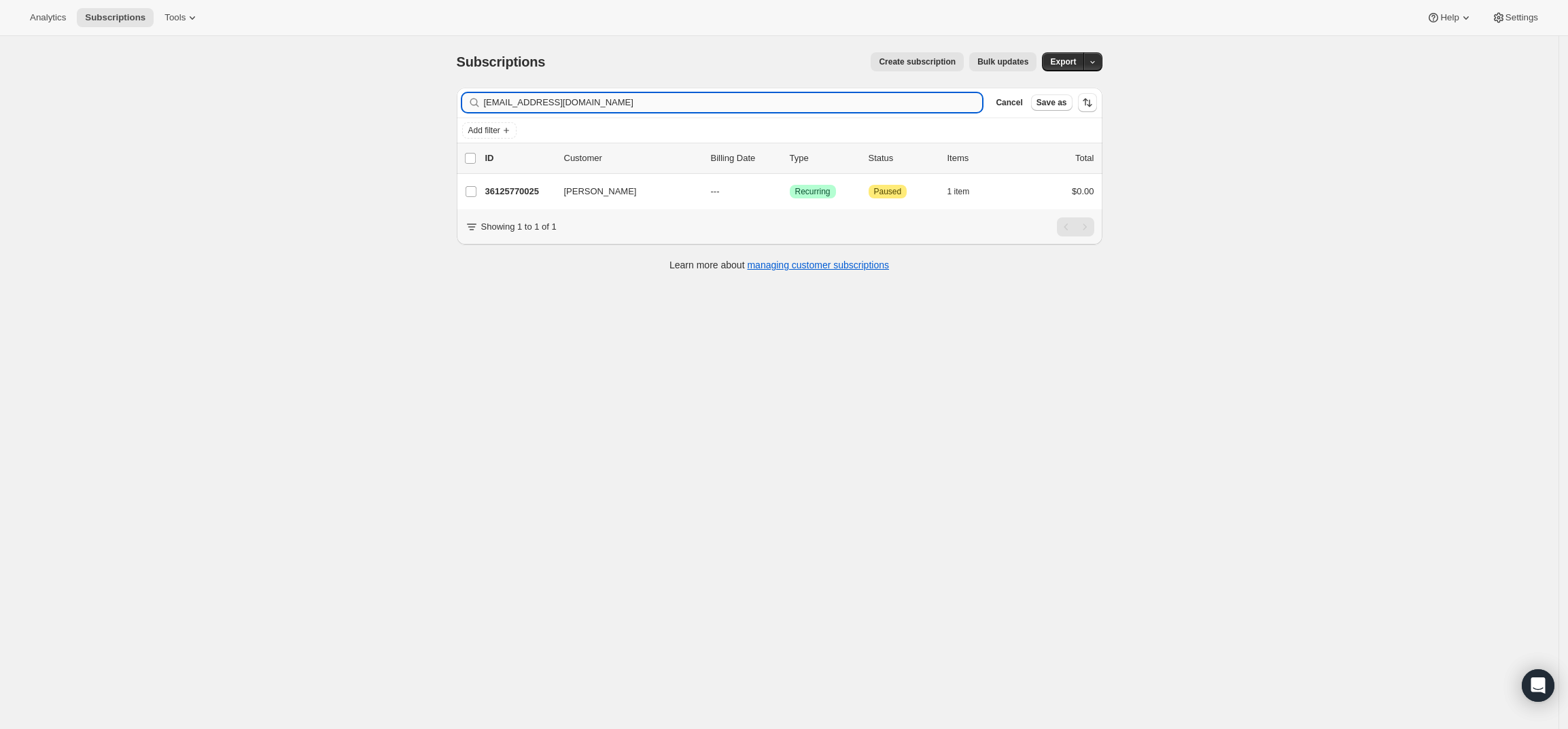
click at [800, 107] on input "[EMAIL_ADDRESS][DOMAIN_NAME]" at bounding box center [733, 102] width 499 height 19
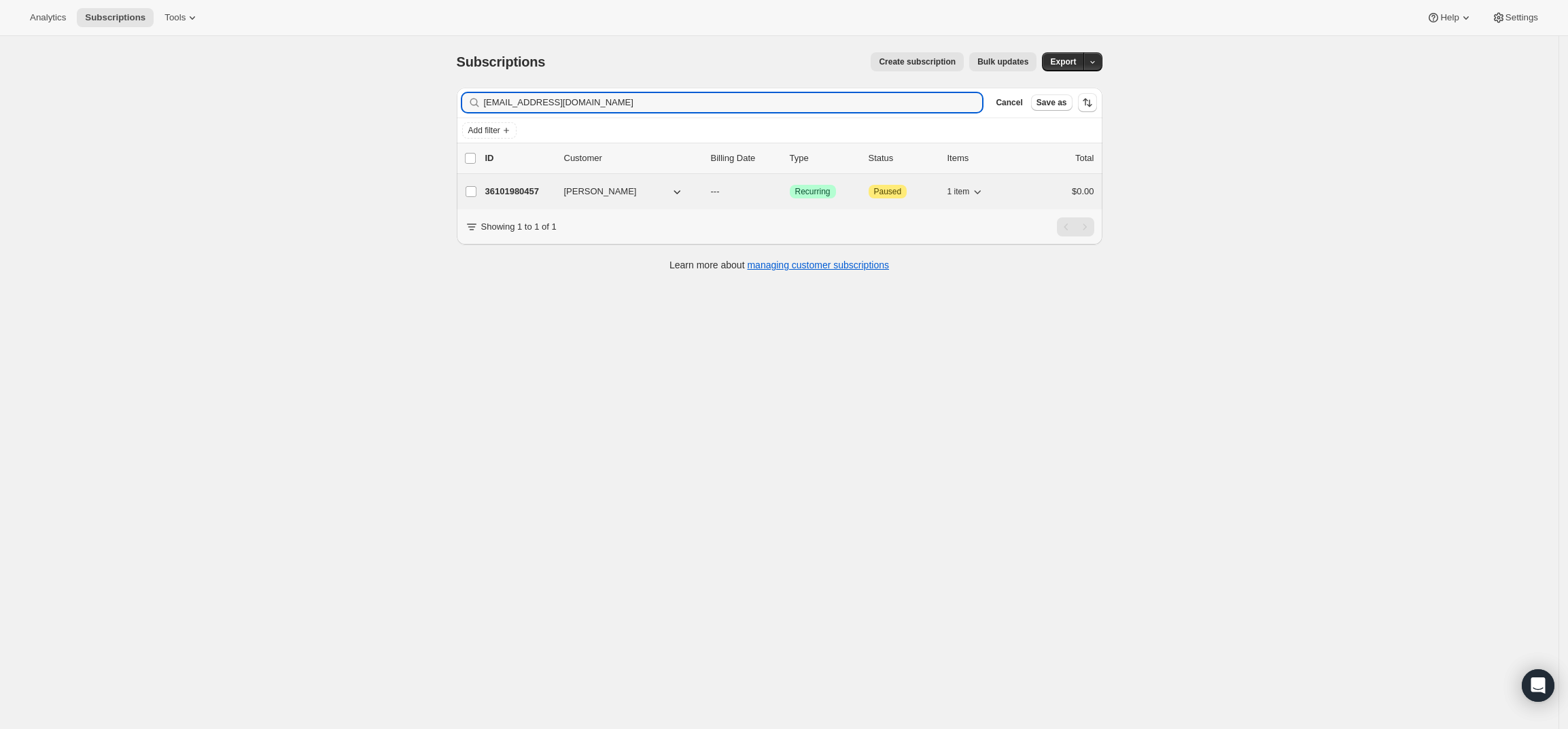
type input "rkperry98@yahoo.com"
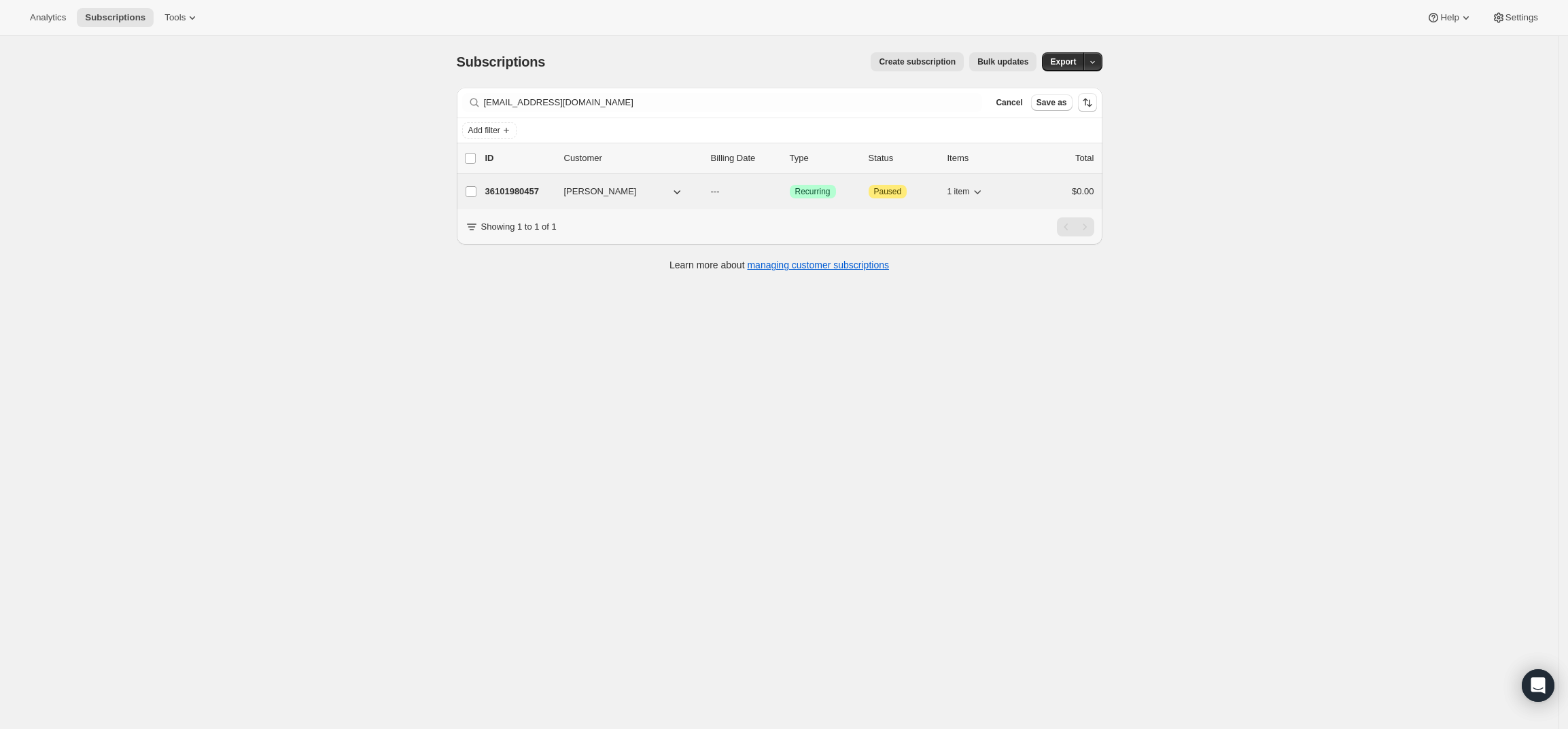
click at [504, 190] on p "36101980457" at bounding box center [519, 191] width 68 height 13
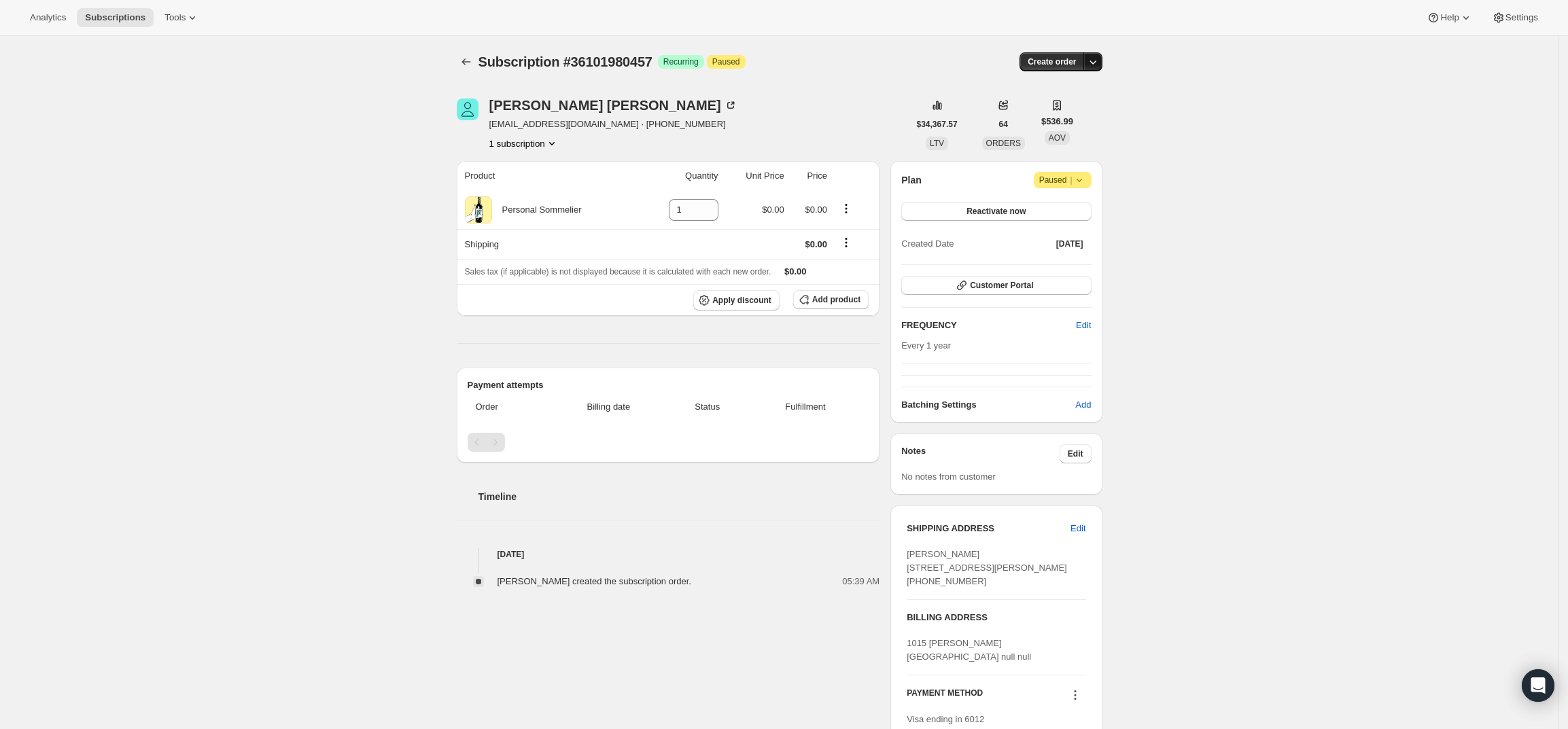
click at [1097, 61] on icon "button" at bounding box center [1093, 62] width 13 height 13
click at [1015, 109] on span "Create custom one-time order" at bounding box center [1039, 113] width 118 height 10
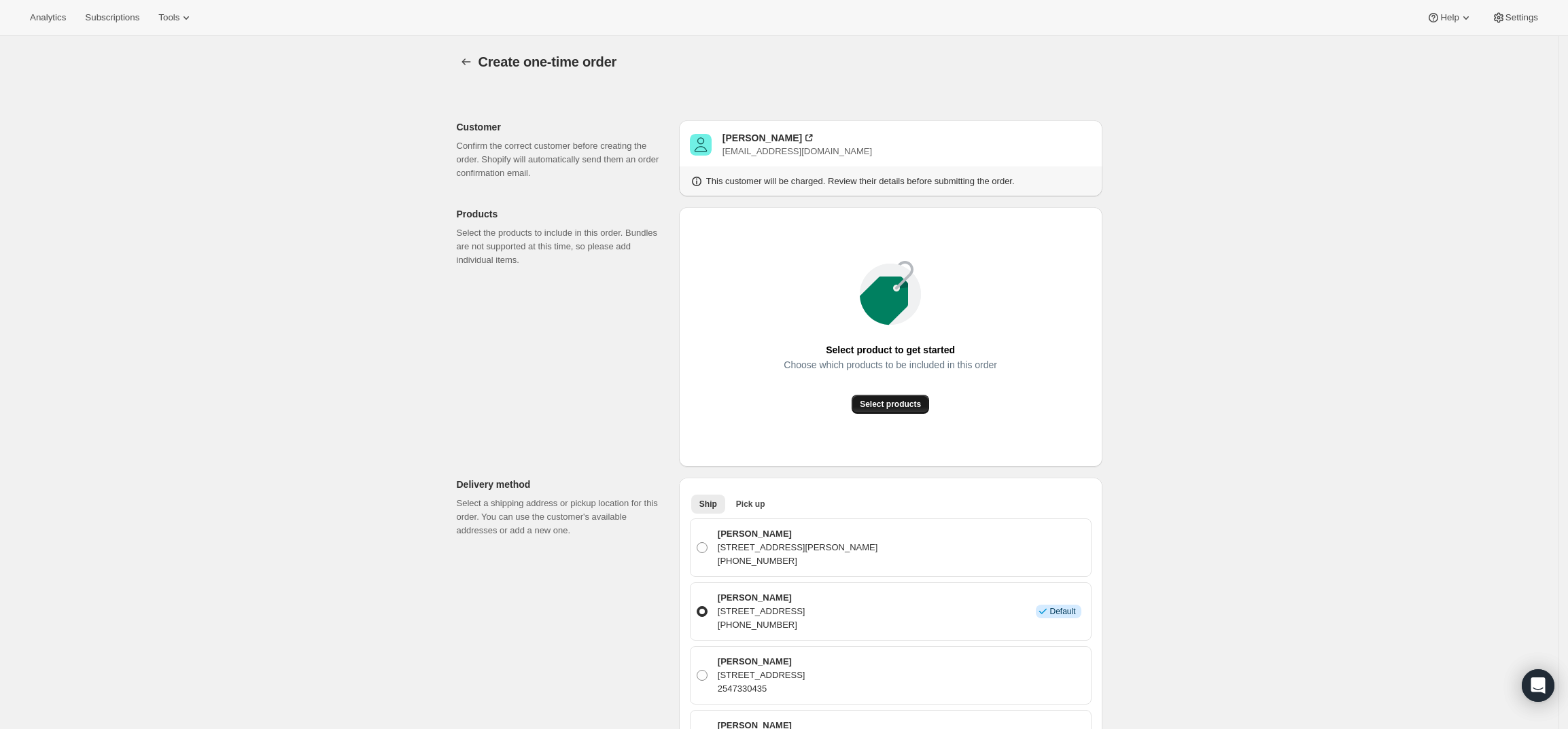
click at [894, 403] on span "Select products" at bounding box center [890, 404] width 61 height 11
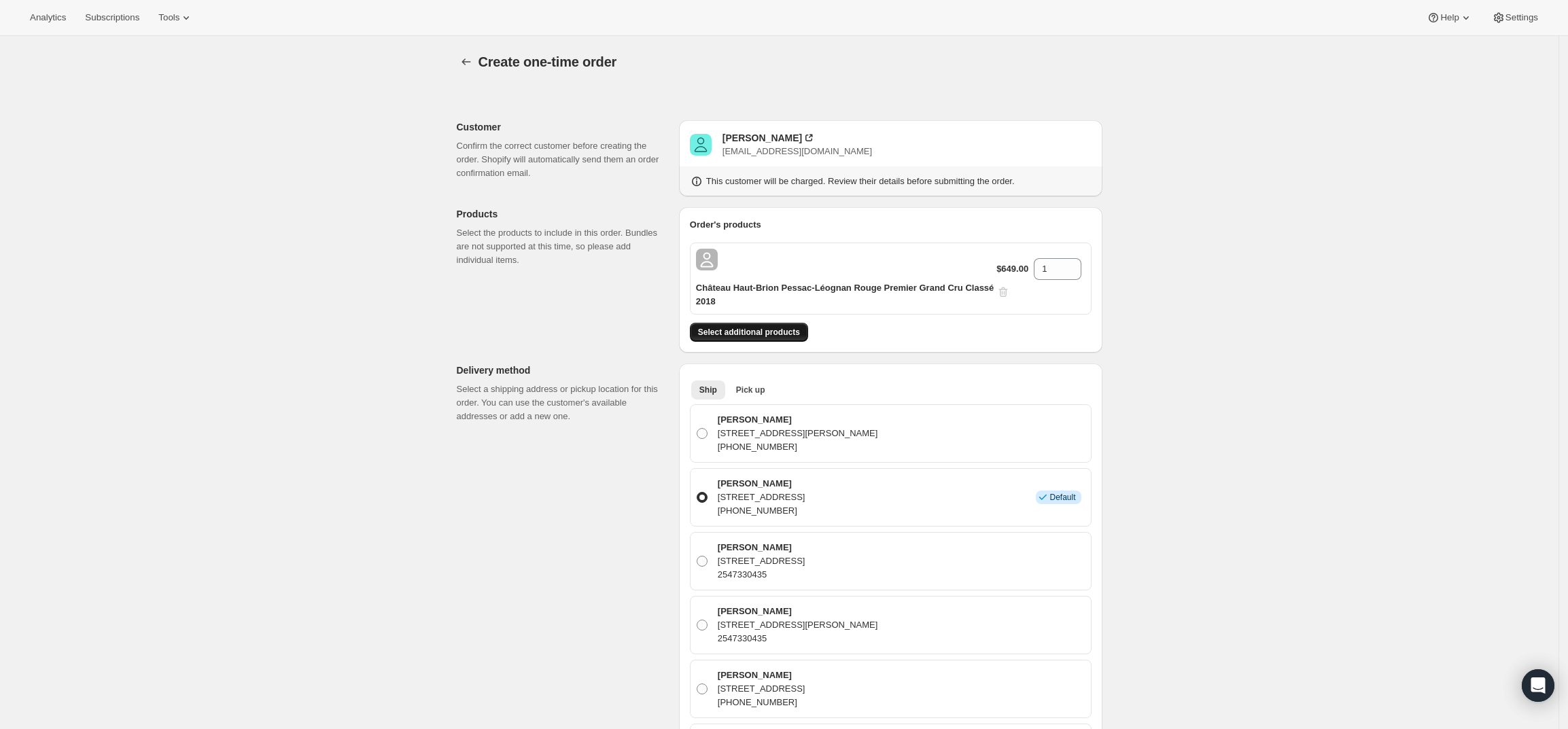
click at [778, 330] on span "Select additional products" at bounding box center [748, 331] width 102 height 11
click at [1270, 299] on div "Create one-time order. This page is ready Create one-time order Customer Confir…" at bounding box center [779, 685] width 1558 height 1299
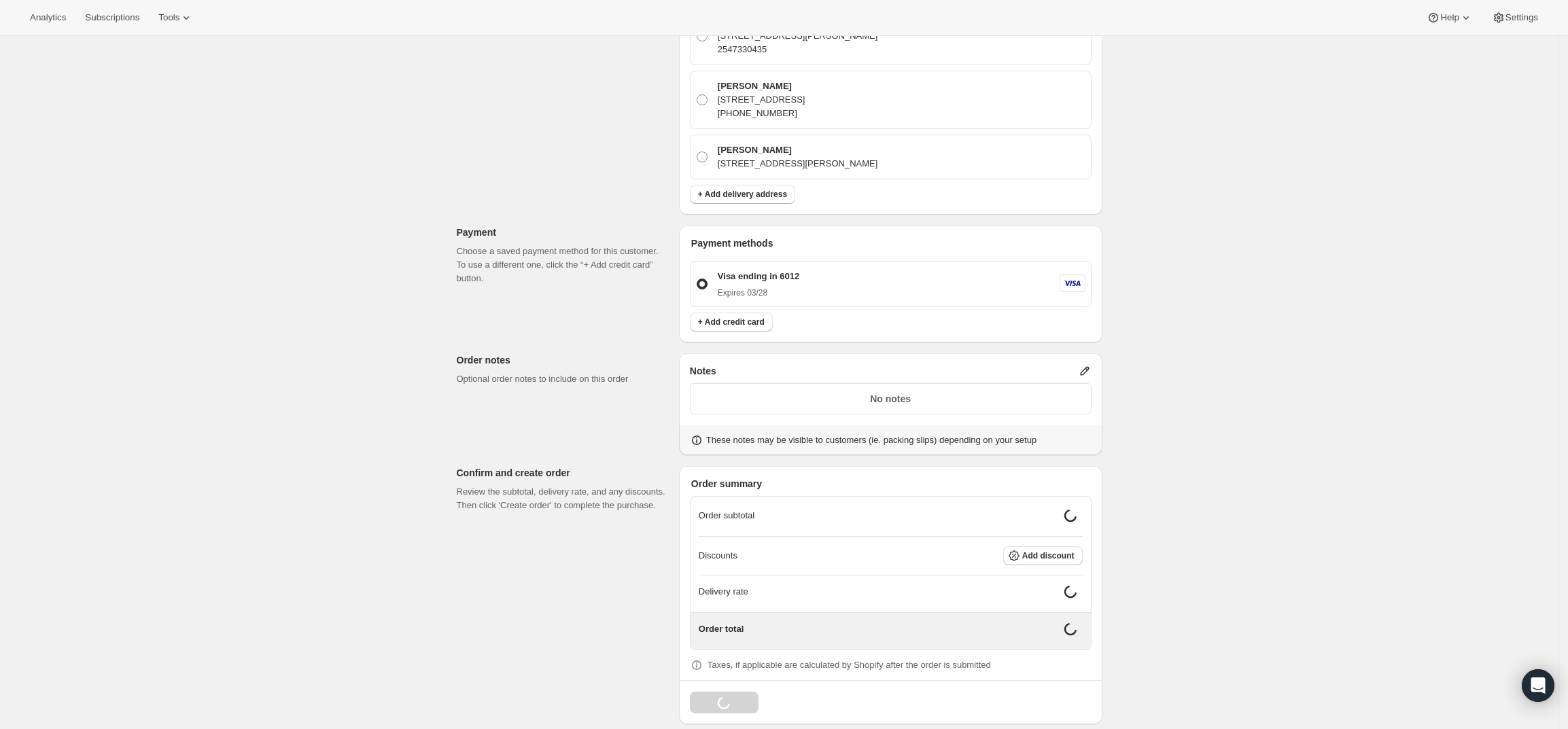
scroll to position [594, 0]
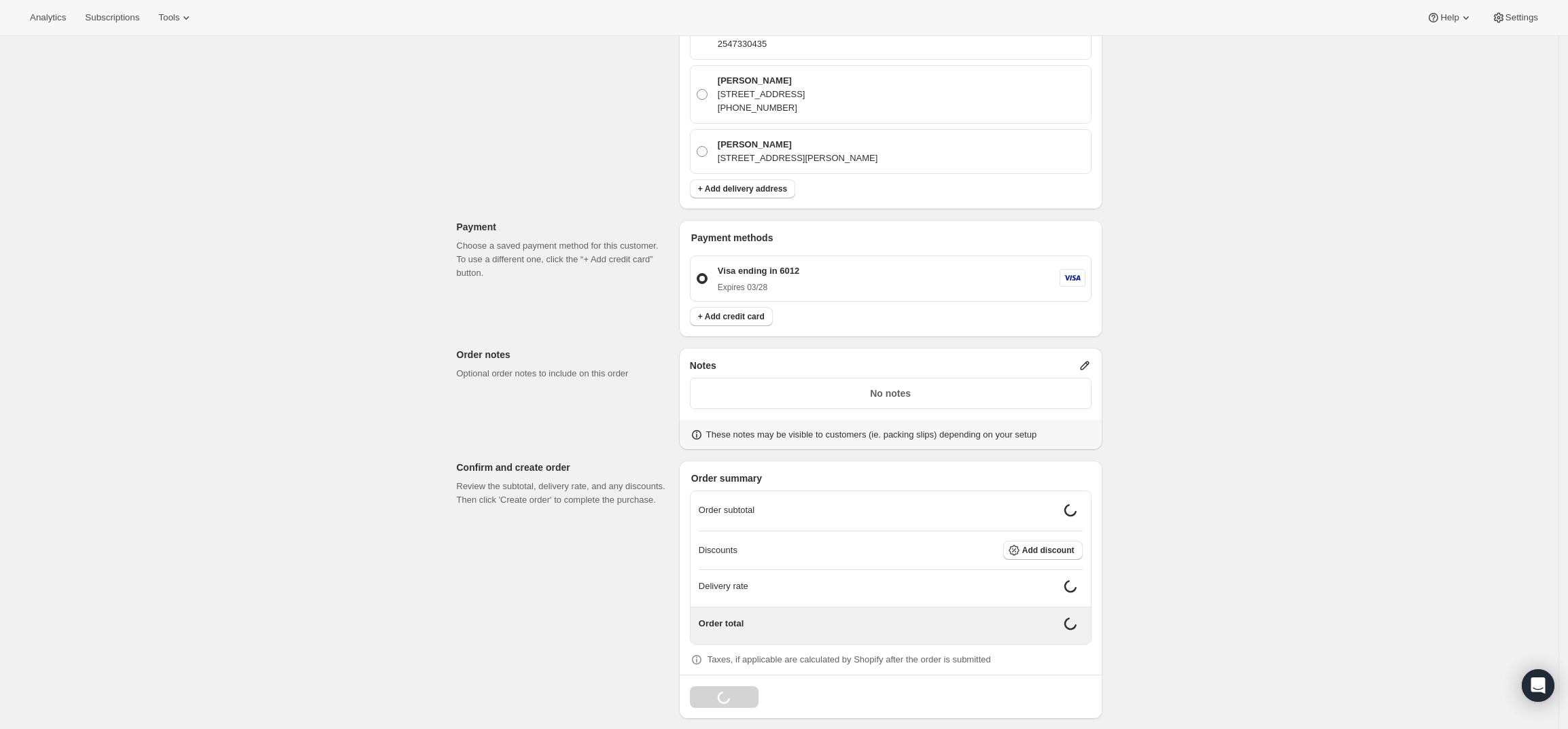
click at [1090, 357] on div "Notes No notes These notes may be visible to customers (ie. packing slips) depe…" at bounding box center [891, 398] width 423 height 102
click at [1089, 367] on icon at bounding box center [1085, 366] width 9 height 9
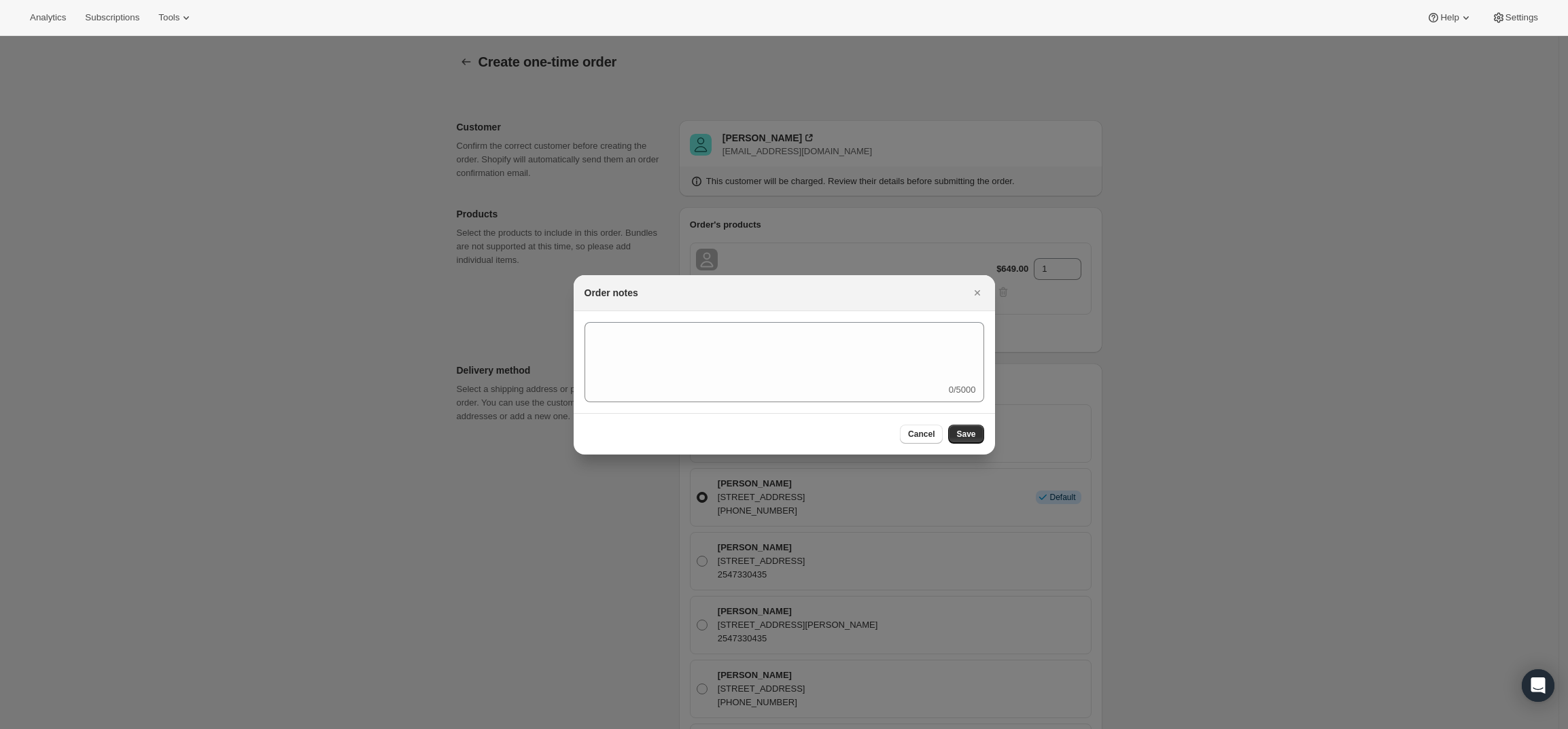
scroll to position [594, 0]
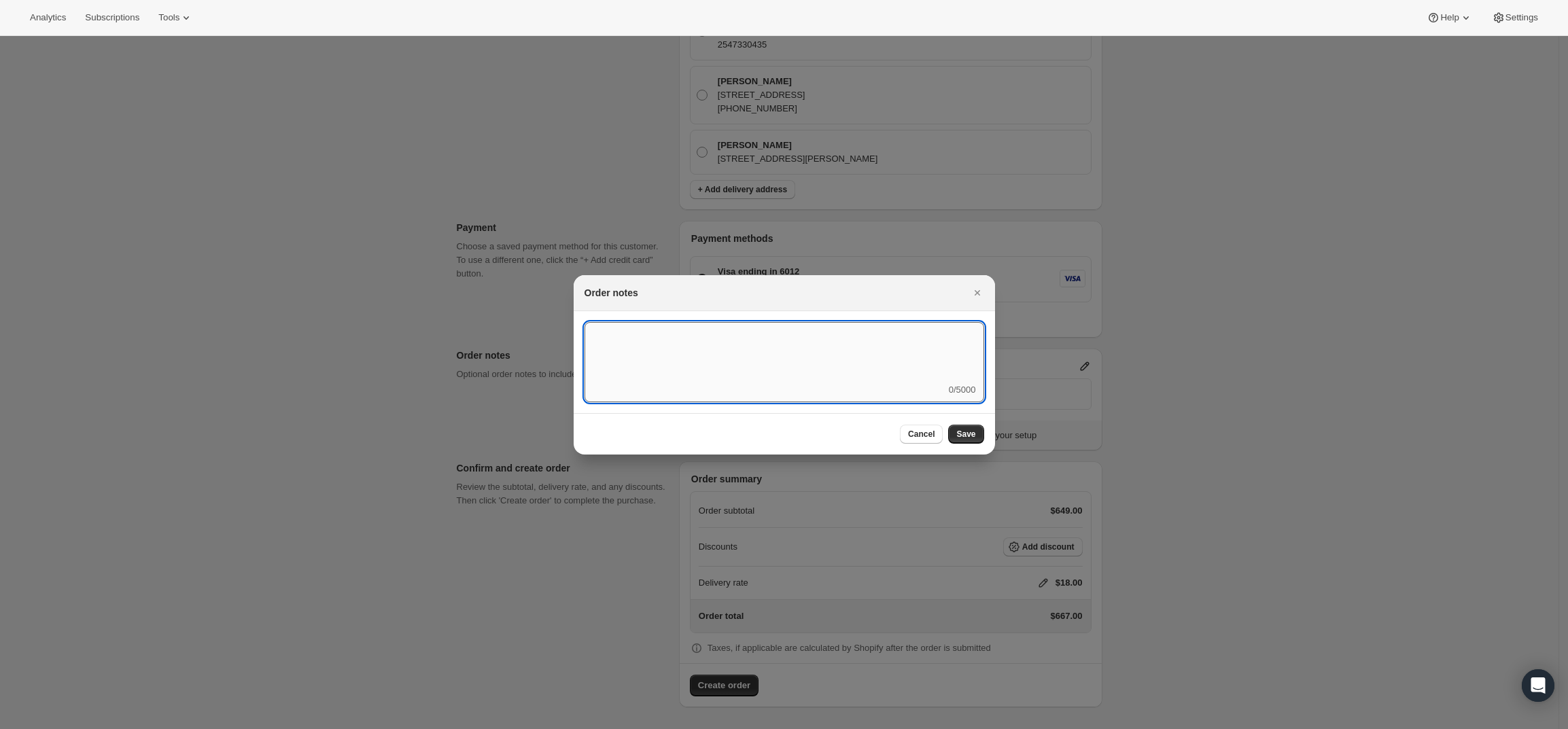
click at [919, 363] on textarea ":r3v:" at bounding box center [784, 352] width 400 height 61
type textarea "Weather HOLD"
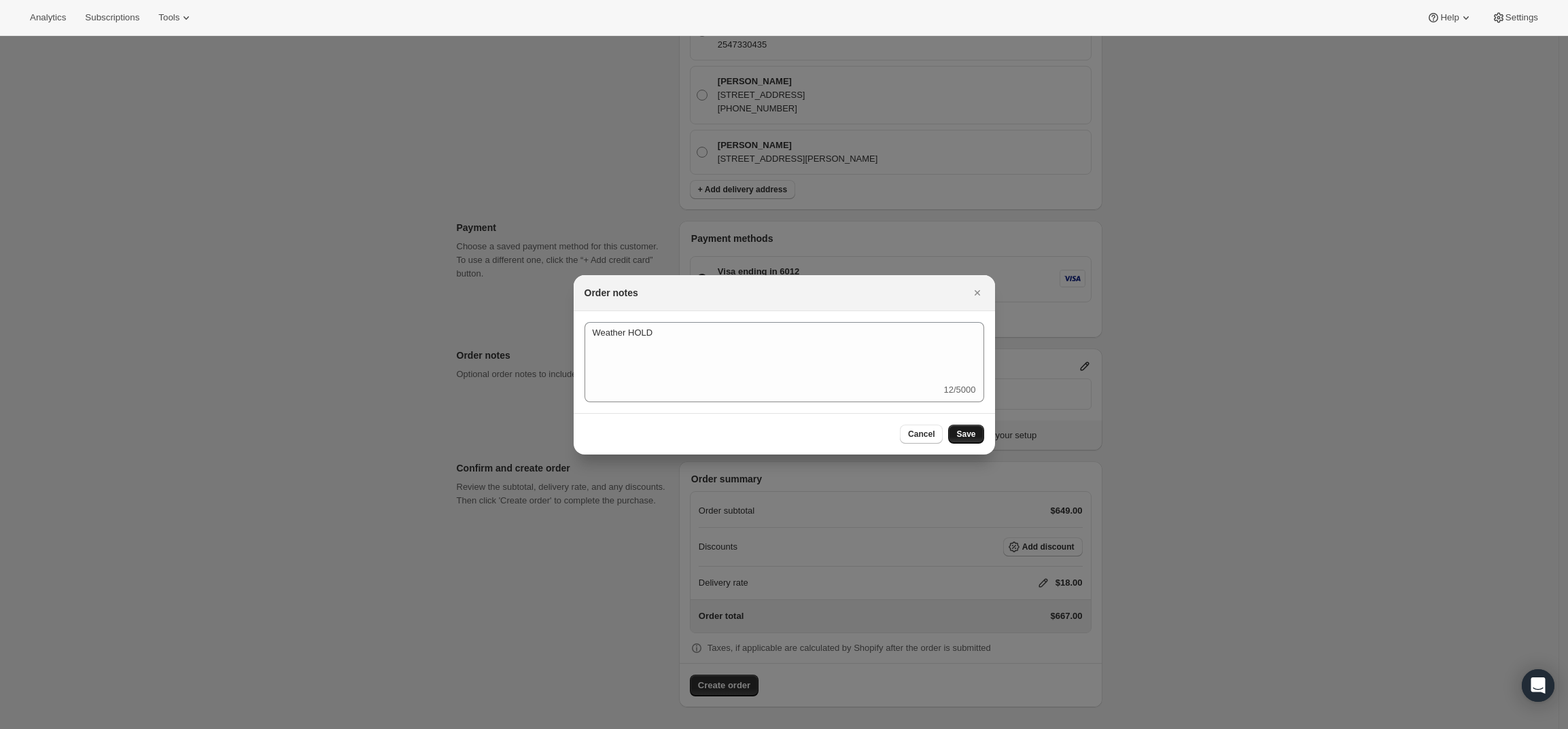
click at [958, 428] on button "Save" at bounding box center [965, 434] width 35 height 19
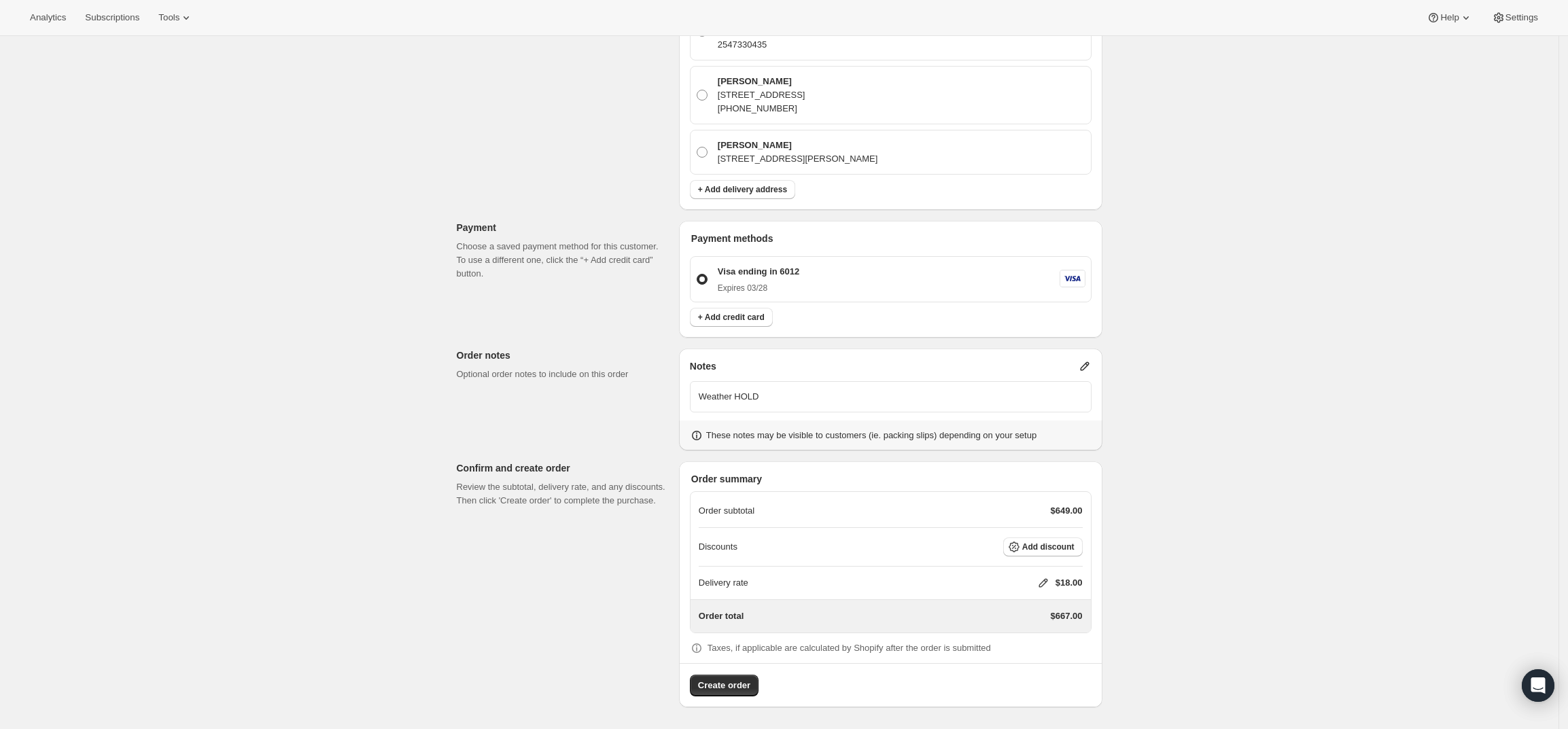
click at [1047, 580] on icon at bounding box center [1043, 583] width 13 height 13
click at [1055, 632] on input "0" at bounding box center [1050, 633] width 123 height 22
type input "0"
click at [1027, 661] on button "Save" at bounding box center [1040, 664] width 35 height 19
click at [734, 684] on span "Create order" at bounding box center [724, 685] width 52 height 13
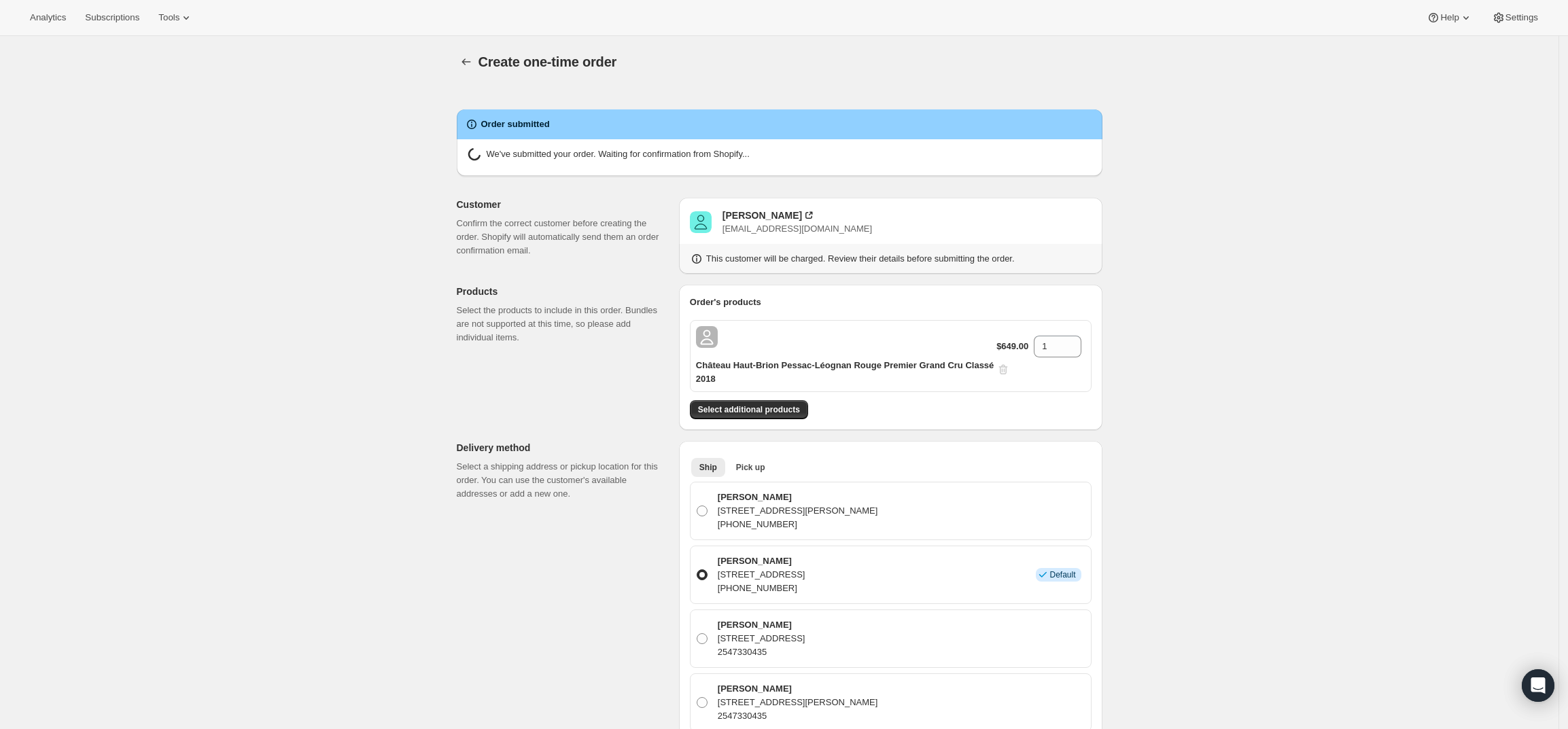
radio input "true"
